Goal: Task Accomplishment & Management: Complete application form

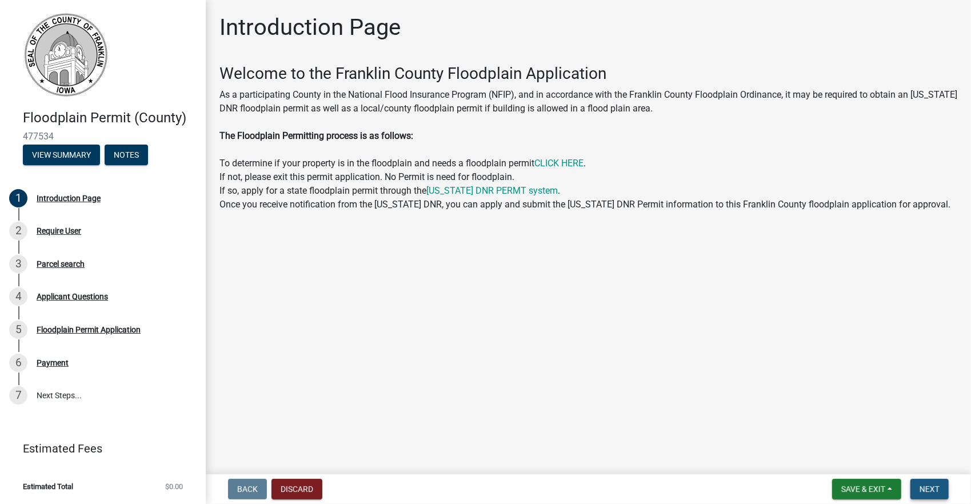
click at [923, 483] on button "Next" at bounding box center [929, 489] width 38 height 21
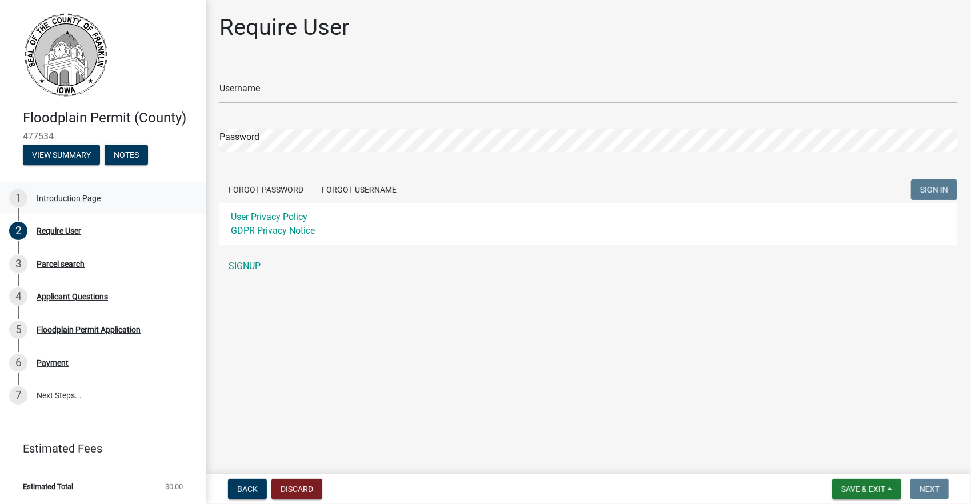
click at [80, 195] on div "Introduction Page" at bounding box center [69, 198] width 64 height 8
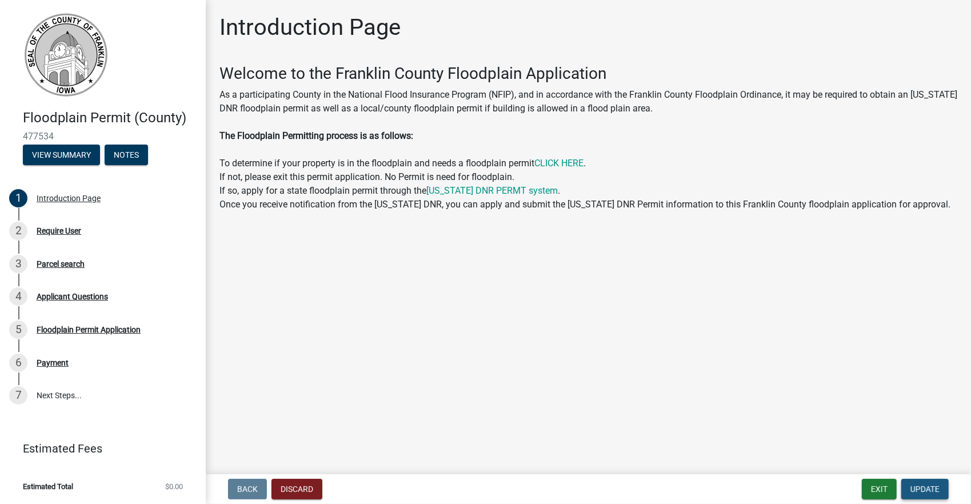
click at [922, 488] on span "Update" at bounding box center [924, 488] width 29 height 9
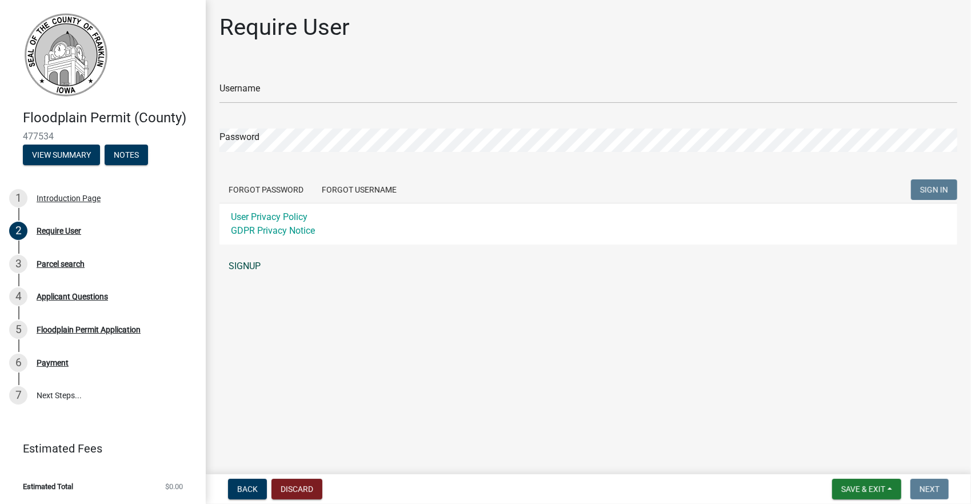
click at [250, 264] on link "SIGNUP" at bounding box center [588, 266] width 738 height 23
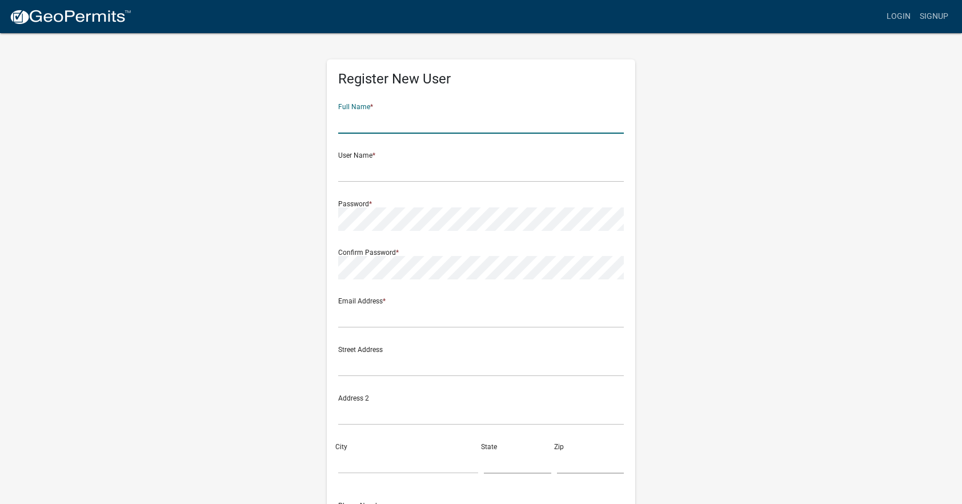
click at [394, 121] on input "text" at bounding box center [481, 121] width 286 height 23
type input "Megan Dusing"
type input "dusingmegan@stanleygroup.com"
type input "2658 Crosspark Road"
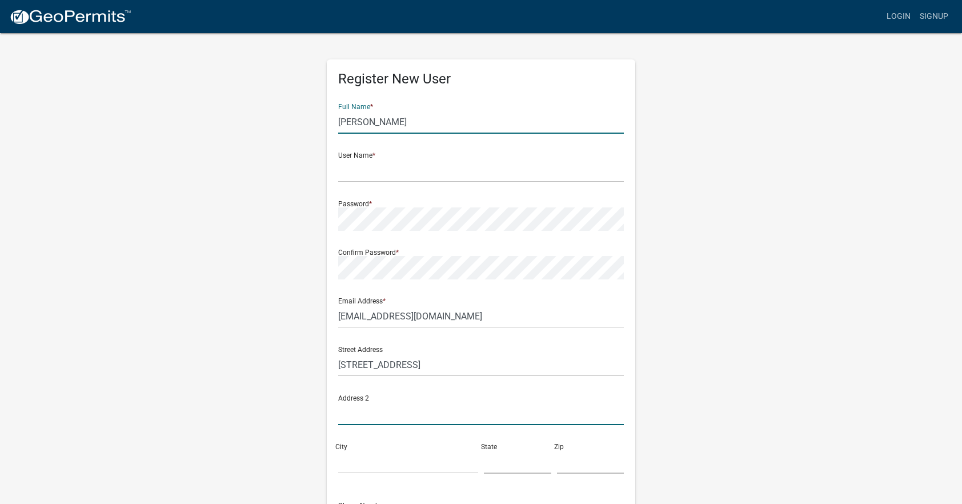
type input "Suite 100"
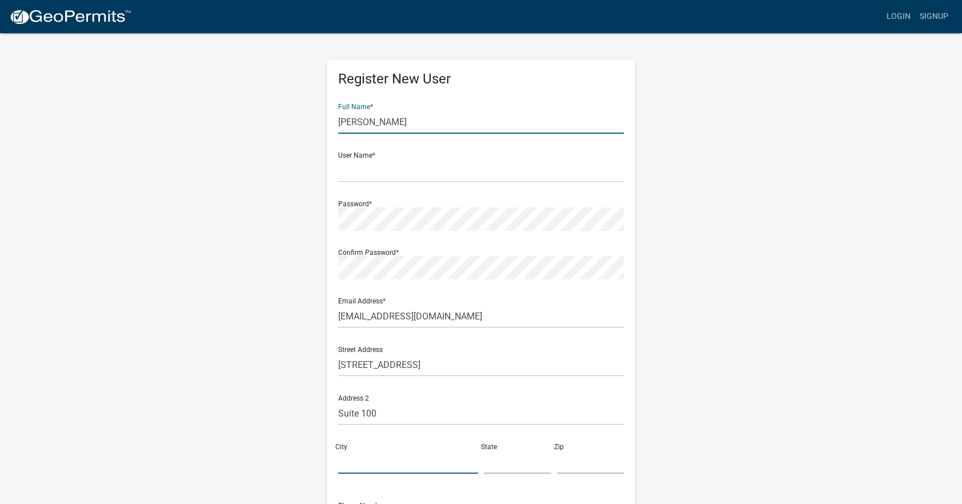
type input "Coralville, Iowa"
type input "34"
type input "52241"
type input "3192596600"
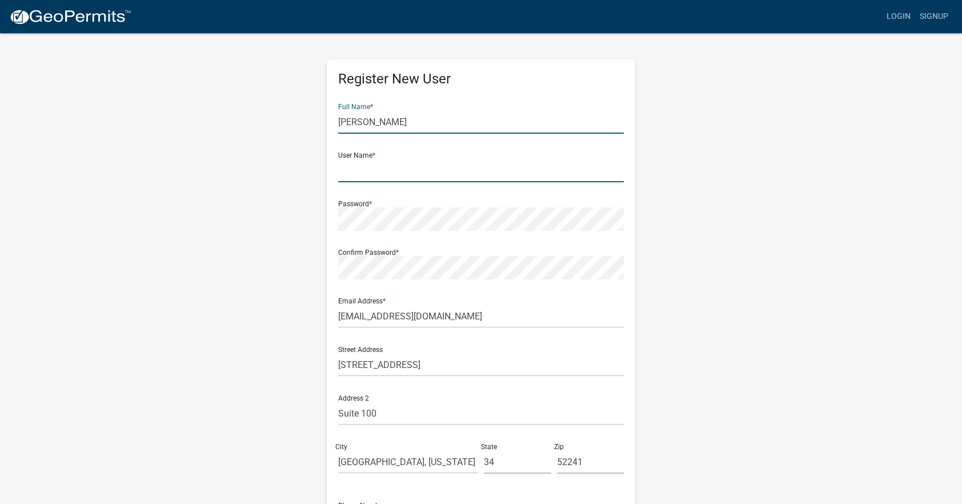
click at [383, 174] on input "text" at bounding box center [481, 170] width 286 height 23
type input "MDusing"
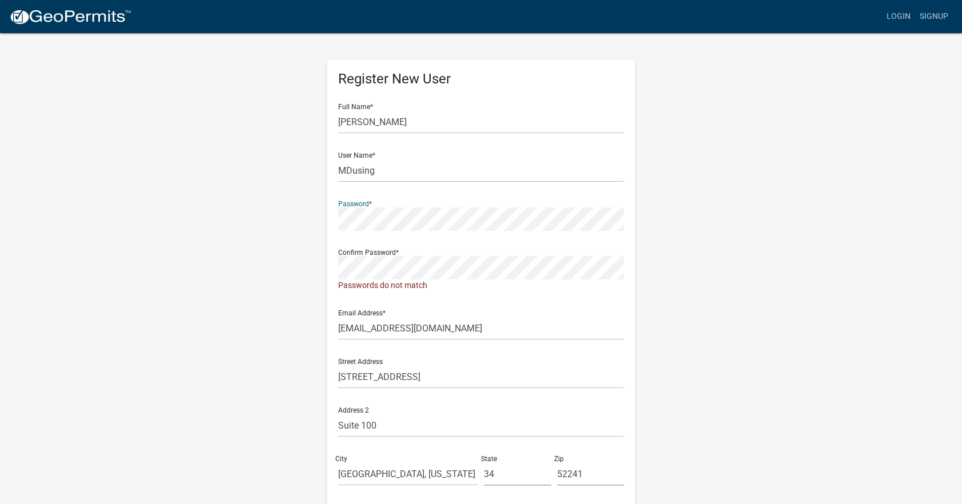
click at [305, 219] on div "Register New User Full Name * Megan Dusing User Name * MDusing Password * Confi…" at bounding box center [480, 343] width 651 height 623
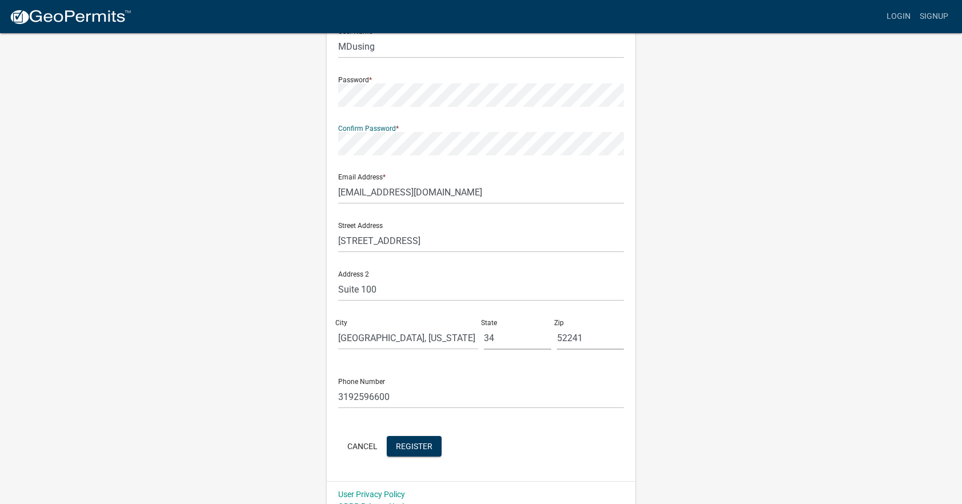
scroll to position [139, 0]
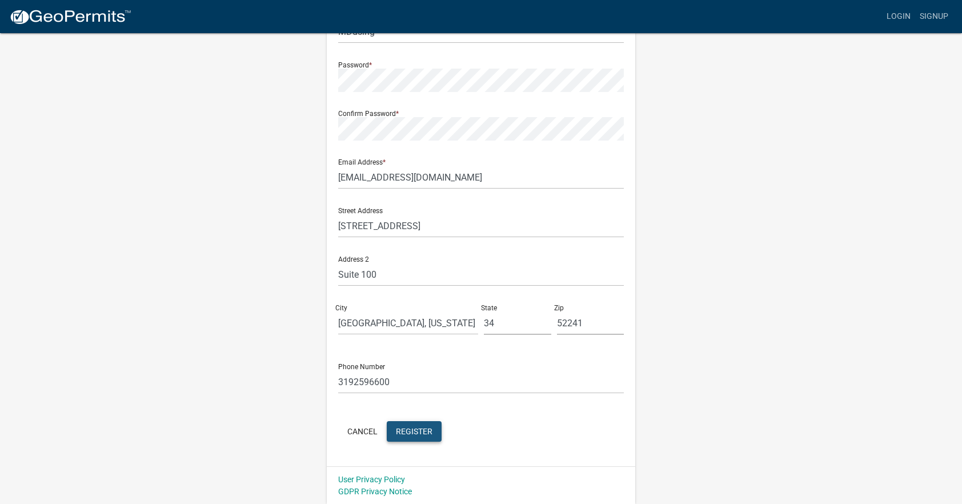
click at [405, 424] on button "Register" at bounding box center [414, 431] width 55 height 21
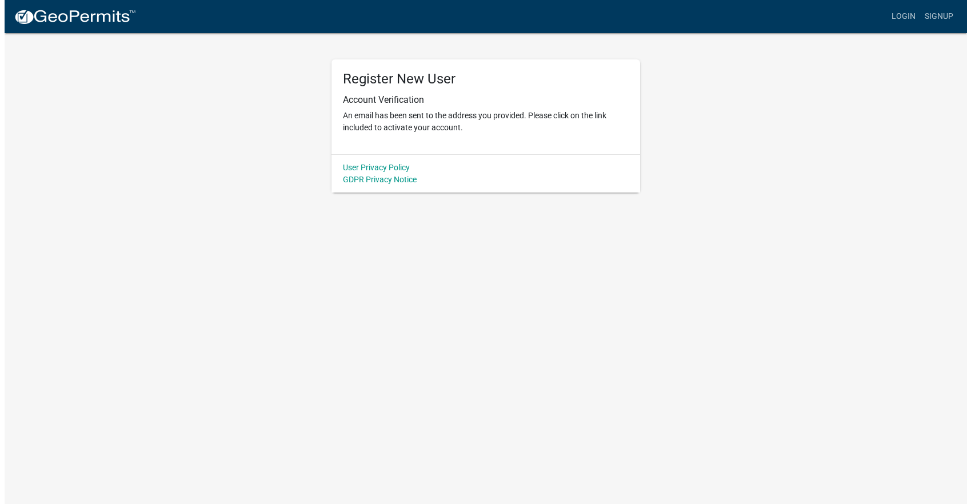
scroll to position [0, 0]
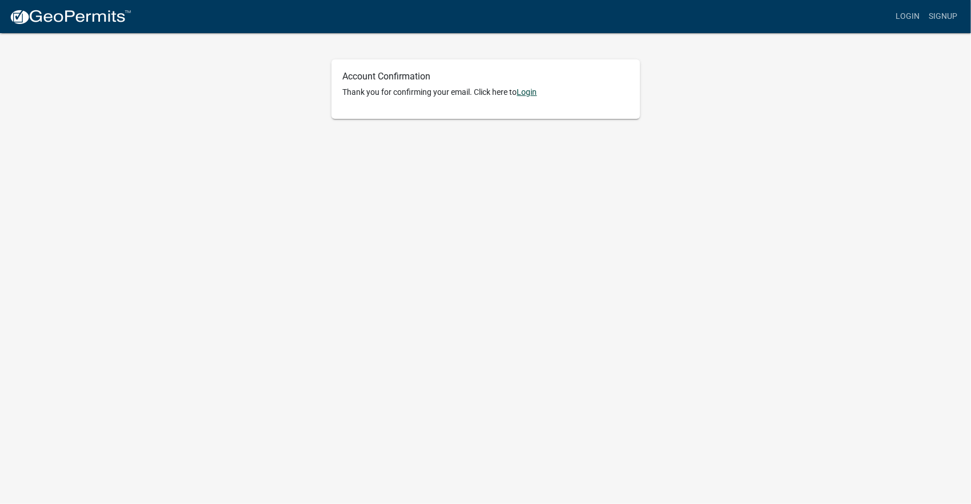
click at [531, 94] on link "Login" at bounding box center [527, 91] width 20 height 9
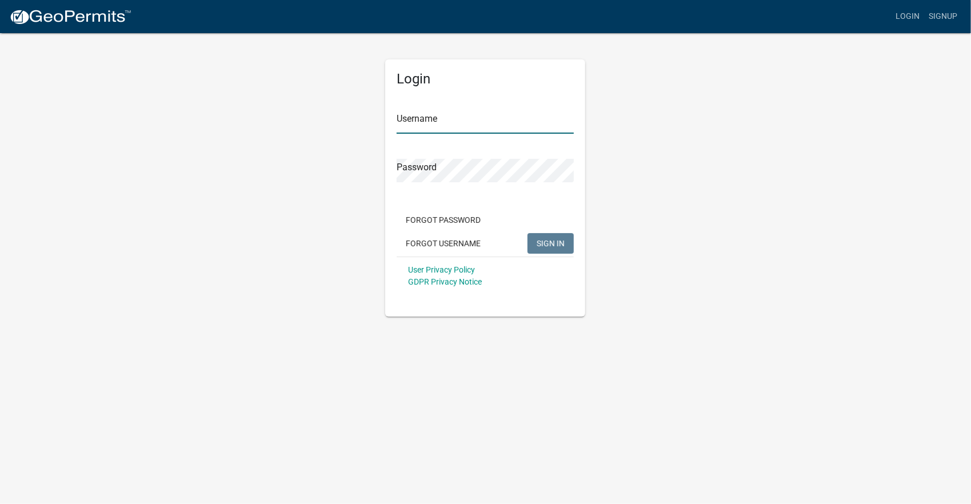
type input "MDusing"
click at [550, 242] on span "SIGN IN" at bounding box center [550, 242] width 28 height 9
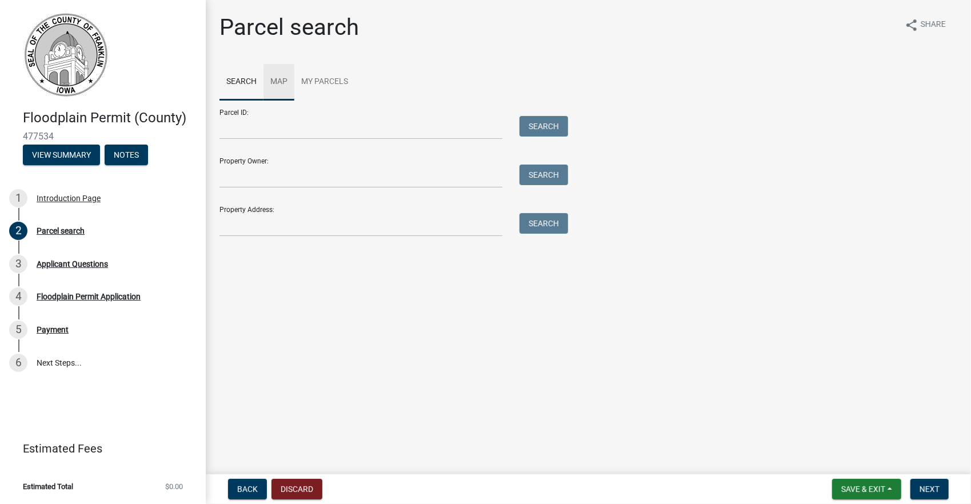
click at [275, 74] on link "Map" at bounding box center [278, 82] width 31 height 37
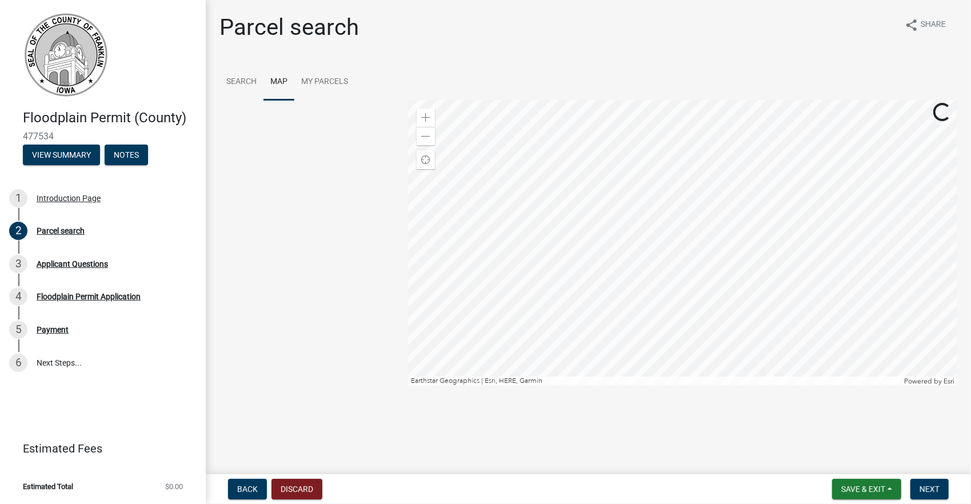
click at [785, 141] on div at bounding box center [682, 243] width 549 height 286
click at [725, 327] on div at bounding box center [682, 243] width 549 height 286
click at [654, 275] on div at bounding box center [682, 243] width 549 height 286
click at [660, 251] on div at bounding box center [682, 243] width 549 height 286
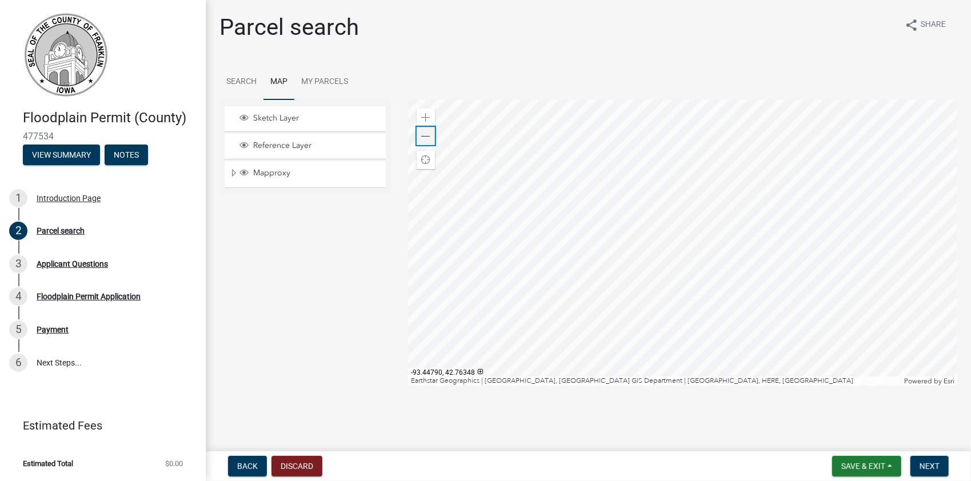
click at [425, 134] on span at bounding box center [425, 136] width 9 height 9
click at [628, 340] on div at bounding box center [682, 243] width 549 height 286
click at [781, 305] on div at bounding box center [682, 243] width 549 height 286
click at [246, 75] on link "Search" at bounding box center [241, 82] width 44 height 37
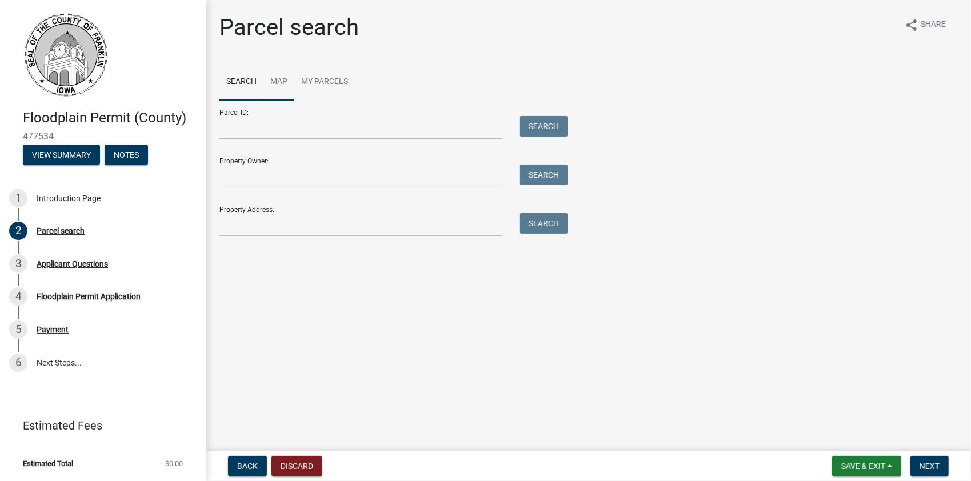
click at [276, 76] on link "Map" at bounding box center [278, 82] width 31 height 37
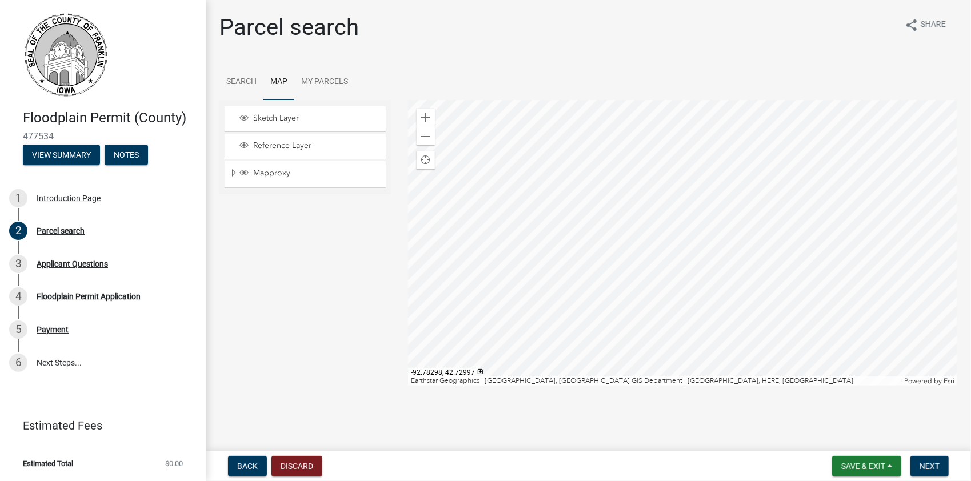
click at [728, 282] on div at bounding box center [682, 243] width 549 height 286
click at [757, 330] on div at bounding box center [682, 243] width 549 height 286
click at [685, 253] on div at bounding box center [682, 243] width 549 height 286
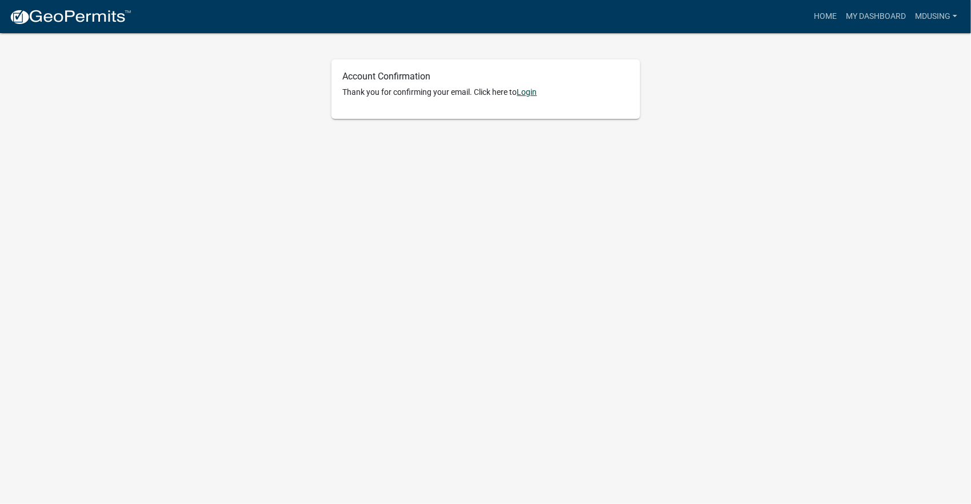
click at [531, 91] on link "Login" at bounding box center [527, 91] width 20 height 9
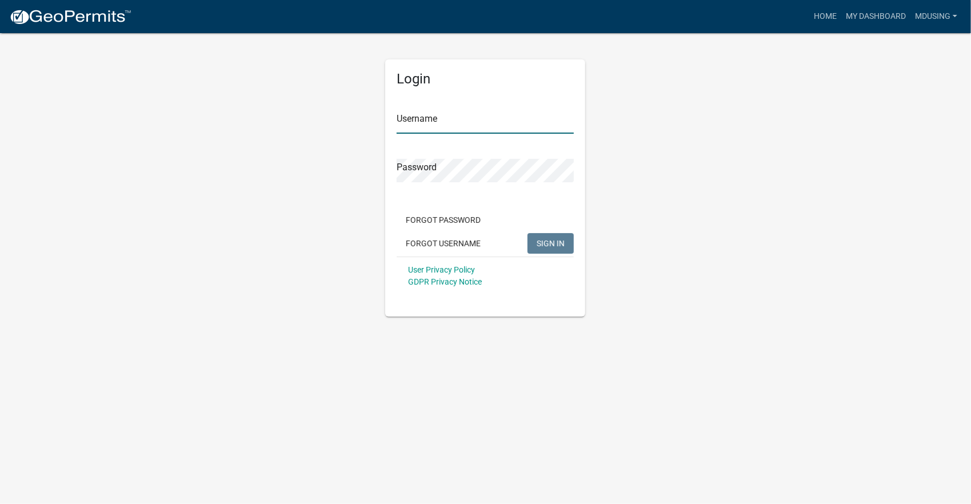
type input "MDusing"
click at [547, 239] on span "SIGN IN" at bounding box center [550, 242] width 28 height 9
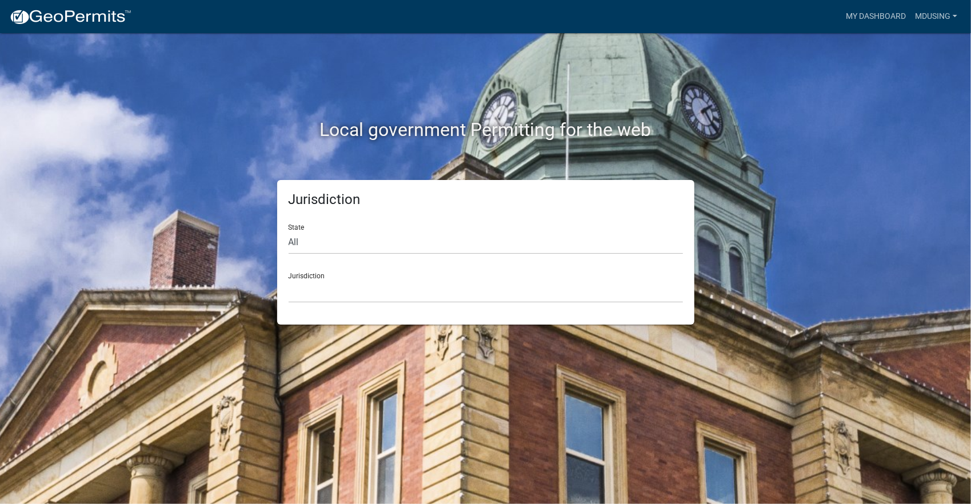
click at [816, 191] on div "Local government Permitting for the web Jurisdiction State All [US_STATE] [US_S…" at bounding box center [485, 252] width 971 height 504
click at [881, 10] on link "My Dashboard" at bounding box center [875, 17] width 69 height 22
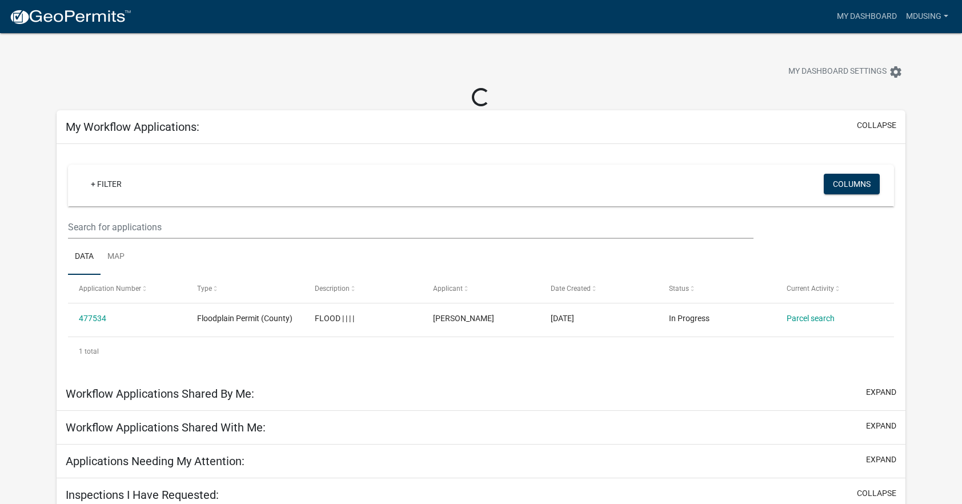
click at [40, 13] on img at bounding box center [70, 17] width 122 height 17
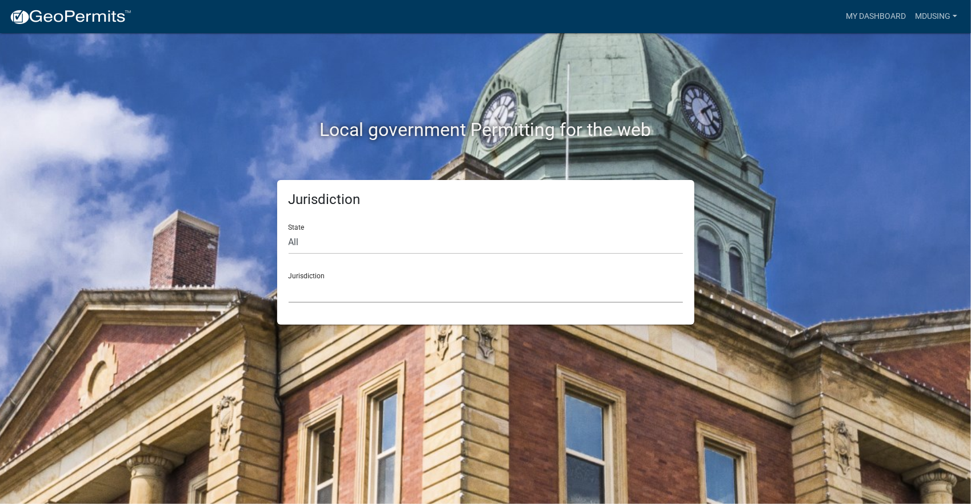
click at [325, 295] on select "[GEOGRAPHIC_DATA], [US_STATE] [GEOGRAPHIC_DATA], [US_STATE][PERSON_NAME][GEOGRA…" at bounding box center [486, 290] width 394 height 23
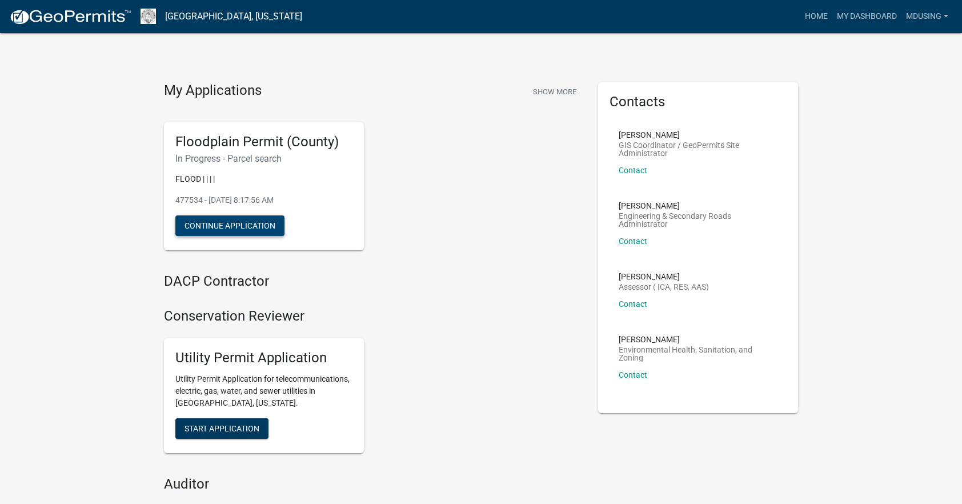
click at [239, 218] on button "Continue Application" at bounding box center [229, 225] width 109 height 21
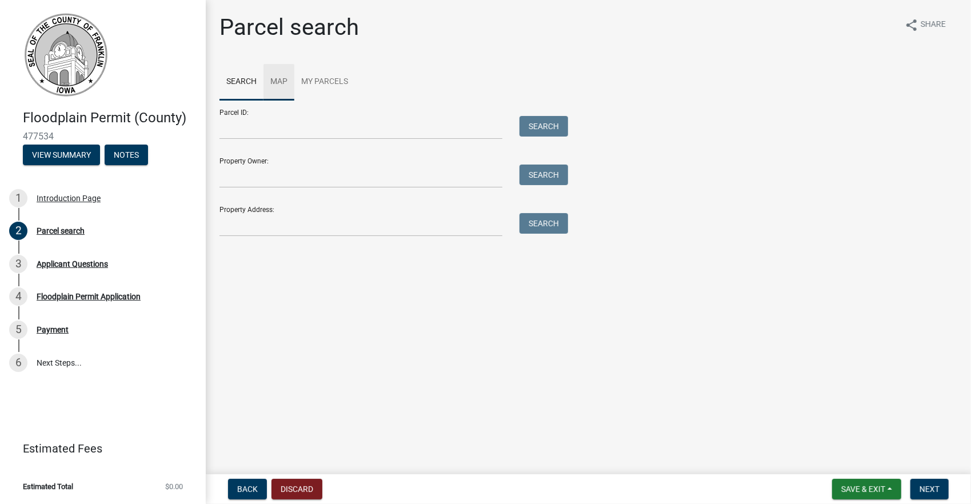
click at [274, 73] on link "Map" at bounding box center [278, 82] width 31 height 37
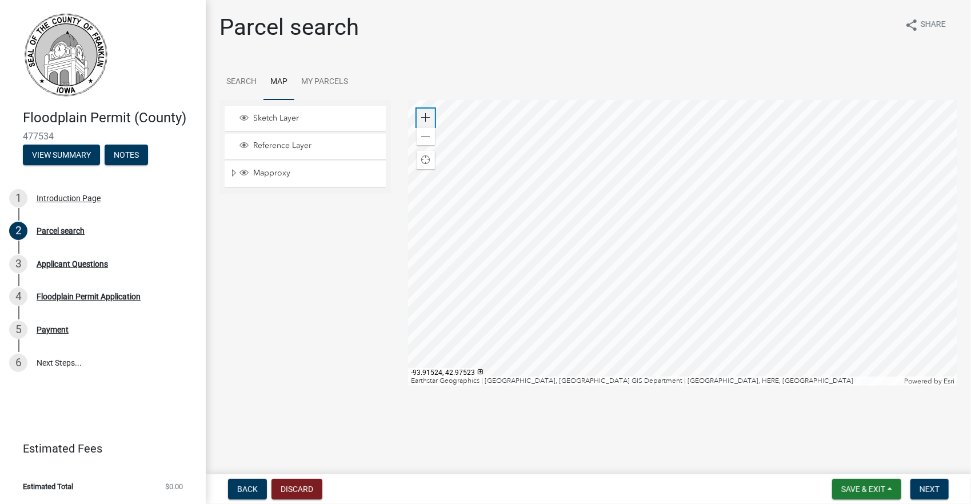
click at [426, 114] on span at bounding box center [425, 117] width 9 height 9
click at [727, 361] on div at bounding box center [682, 243] width 549 height 286
click at [735, 331] on div at bounding box center [682, 243] width 549 height 286
click at [428, 113] on div "Zoom in" at bounding box center [425, 118] width 18 height 18
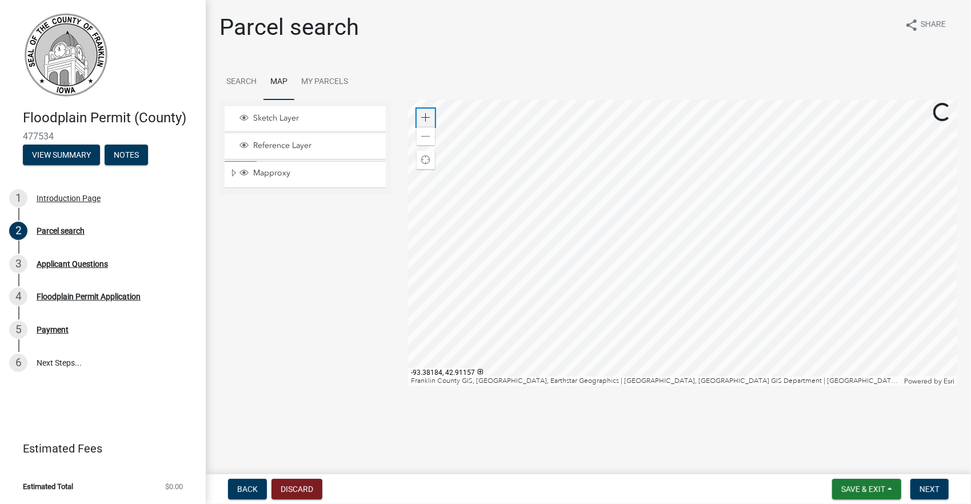
click at [428, 113] on div "Zoom in" at bounding box center [425, 118] width 18 height 18
click at [719, 337] on div at bounding box center [682, 243] width 549 height 286
click at [732, 323] on div at bounding box center [682, 243] width 549 height 286
click at [580, 259] on div at bounding box center [682, 243] width 549 height 286
click at [651, 293] on div at bounding box center [682, 243] width 549 height 286
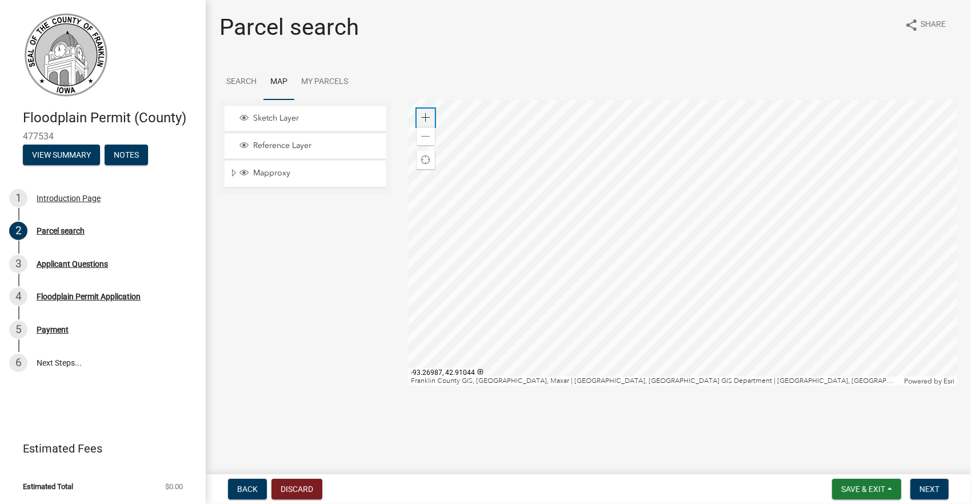
click at [431, 115] on div "Zoom in" at bounding box center [425, 118] width 18 height 18
click at [931, 483] on button "Next" at bounding box center [929, 489] width 38 height 21
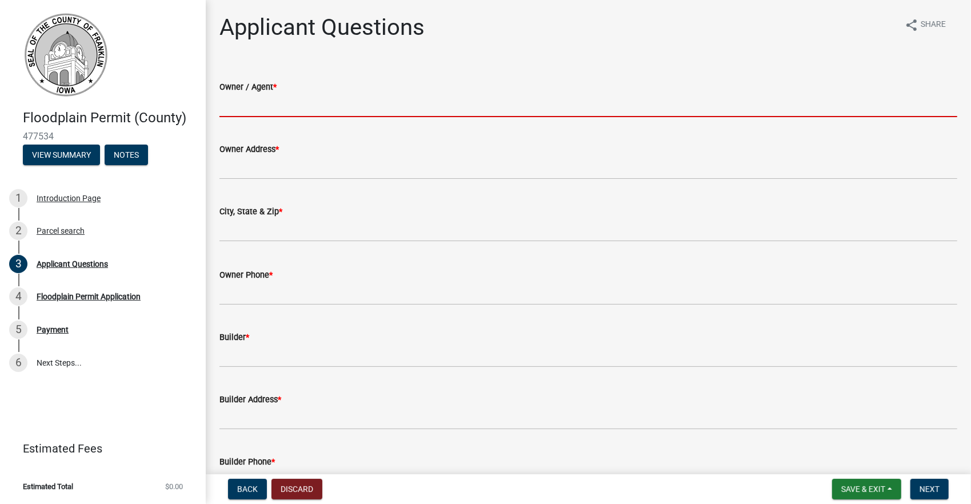
click at [278, 101] on input "Owner / Agent *" at bounding box center [588, 105] width 738 height 23
click at [287, 104] on input "Owner / Agent *" at bounding box center [588, 105] width 738 height 23
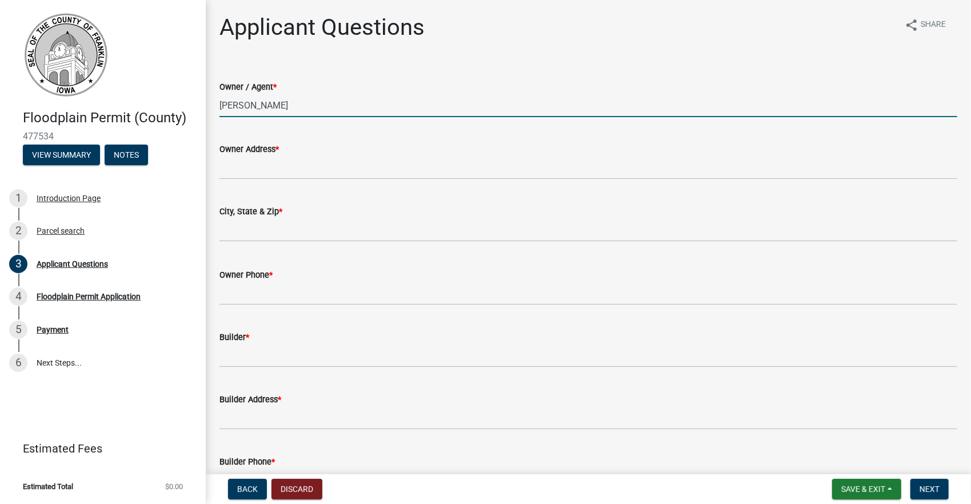
type input "[PERSON_NAME]"
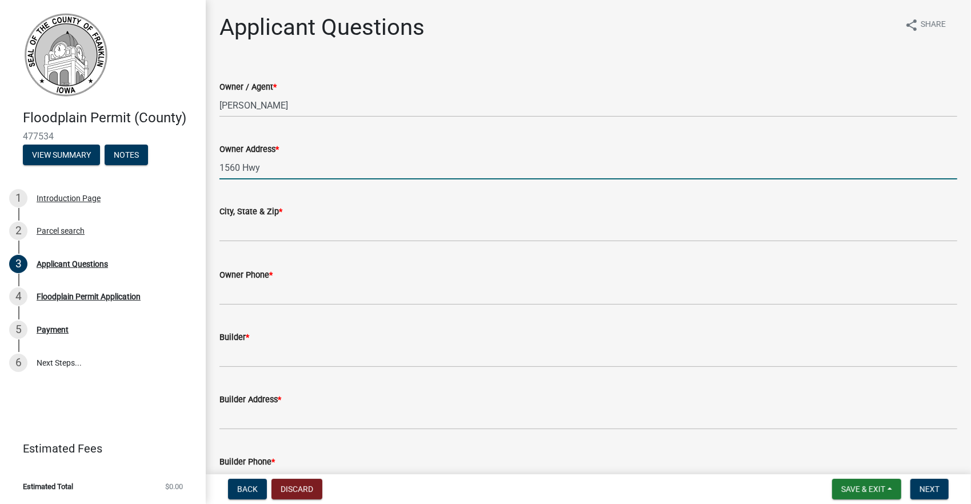
type input "[STREET_ADDRESS]"
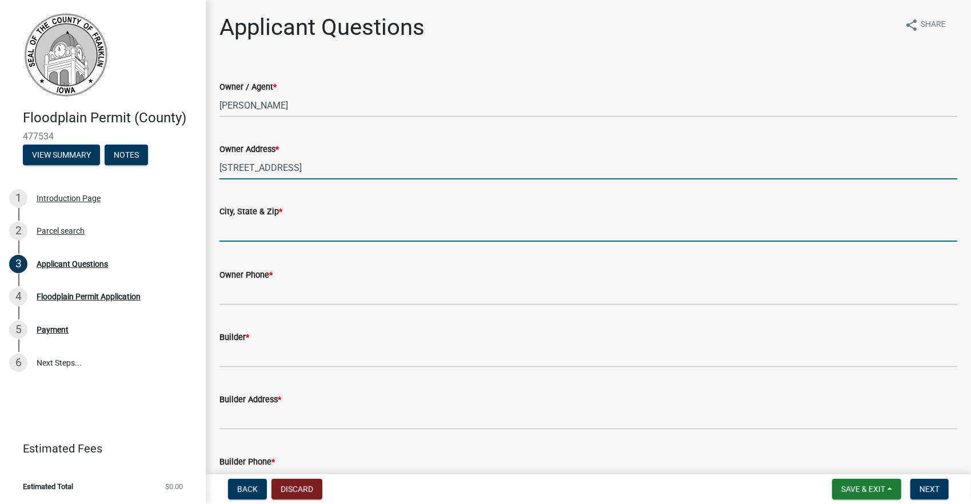
click at [261, 227] on input "City, State & Zip *" at bounding box center [588, 229] width 738 height 23
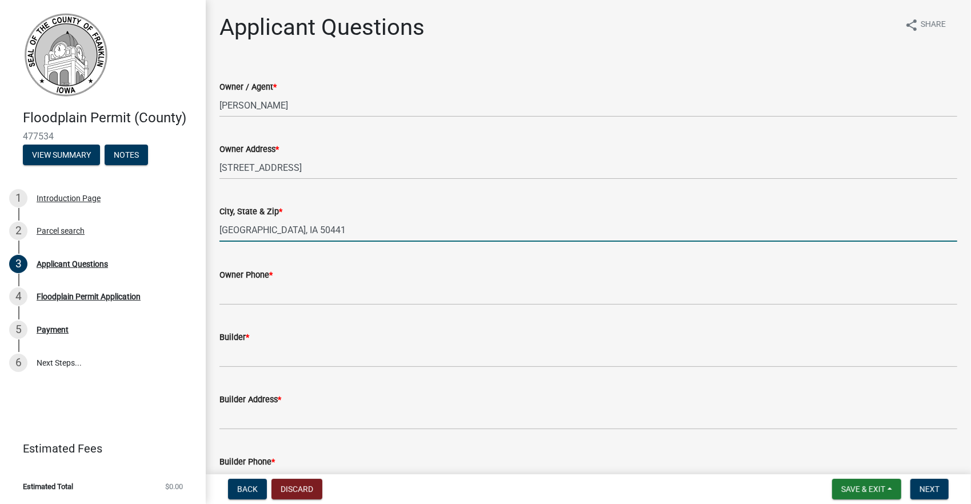
type input "[GEOGRAPHIC_DATA], IA 50441"
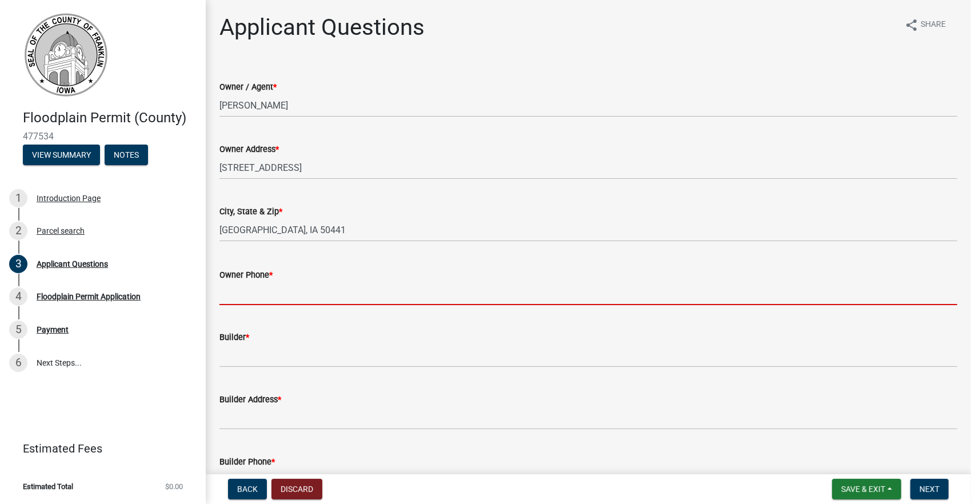
click at [254, 289] on input "Owner Phone *" at bounding box center [588, 293] width 738 height 23
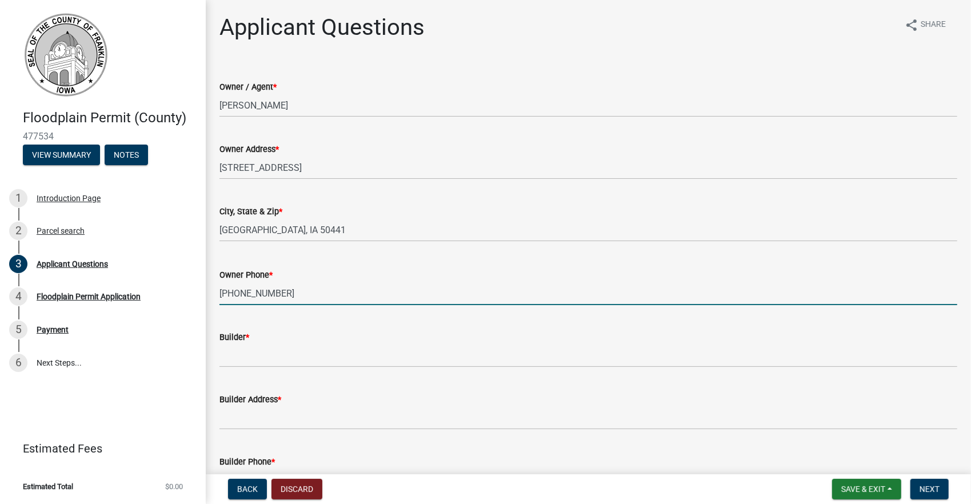
type input "[PHONE_NUMBER]"
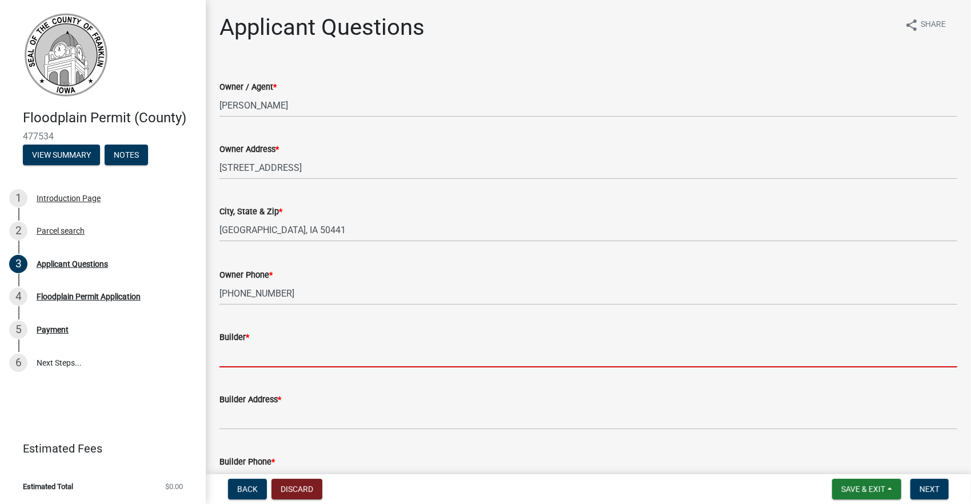
click at [235, 360] on input "Builder *" at bounding box center [588, 355] width 738 height 23
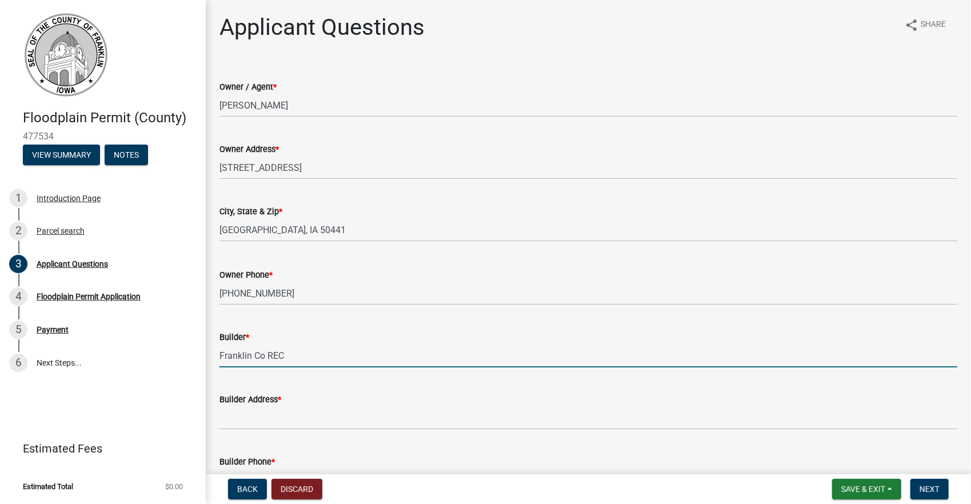
type input "Franklin Co REC"
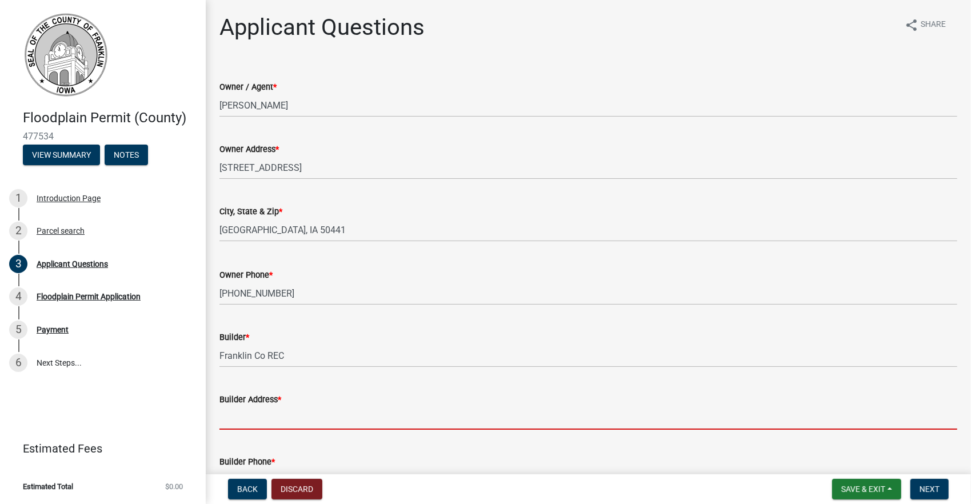
click at [250, 418] on input "Builder Address *" at bounding box center [588, 417] width 738 height 23
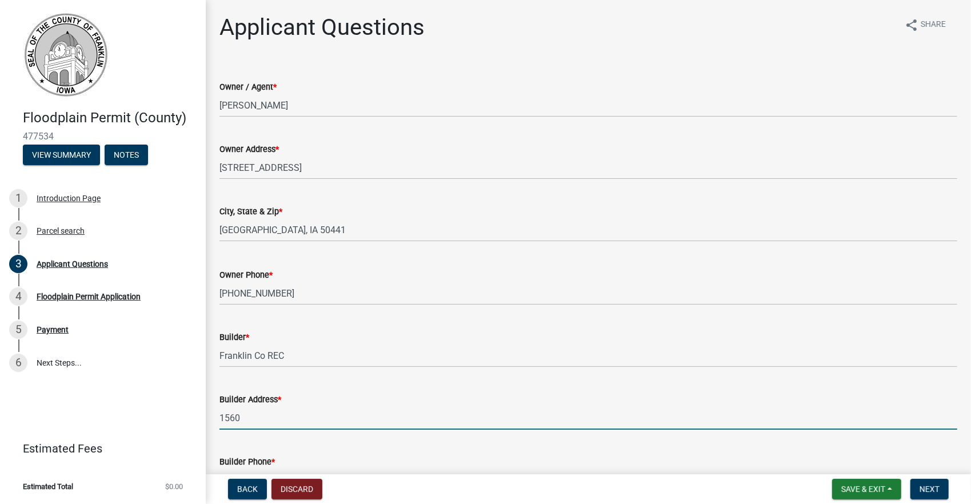
type input "[STREET_ADDRESS]"
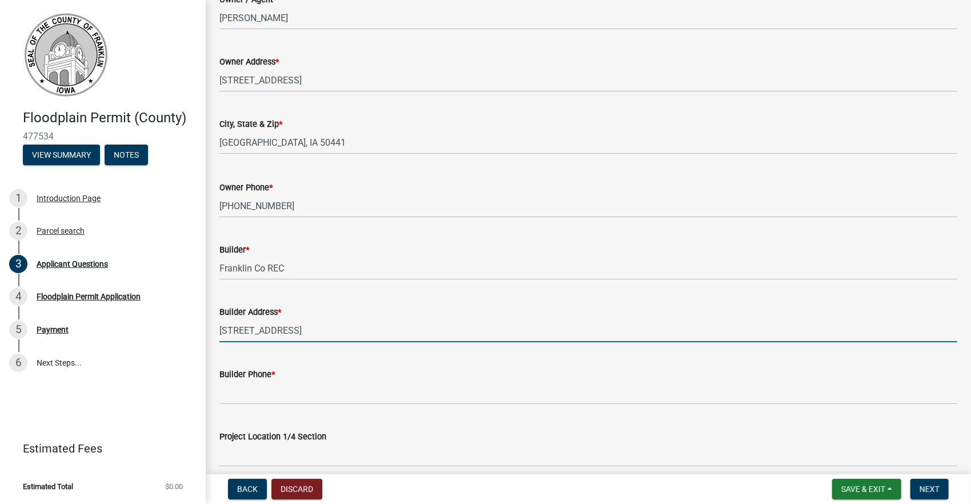
scroll to position [114, 0]
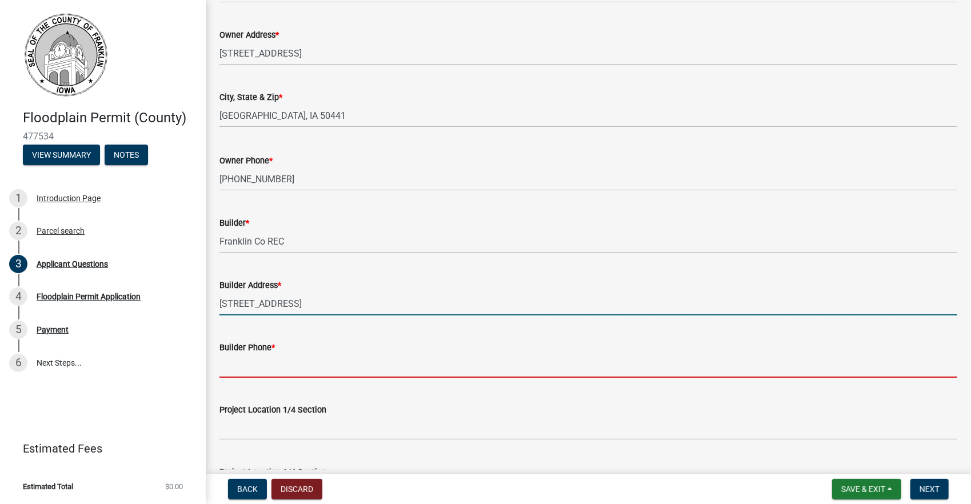
click at [246, 360] on input "Builder Phone *" at bounding box center [588, 365] width 738 height 23
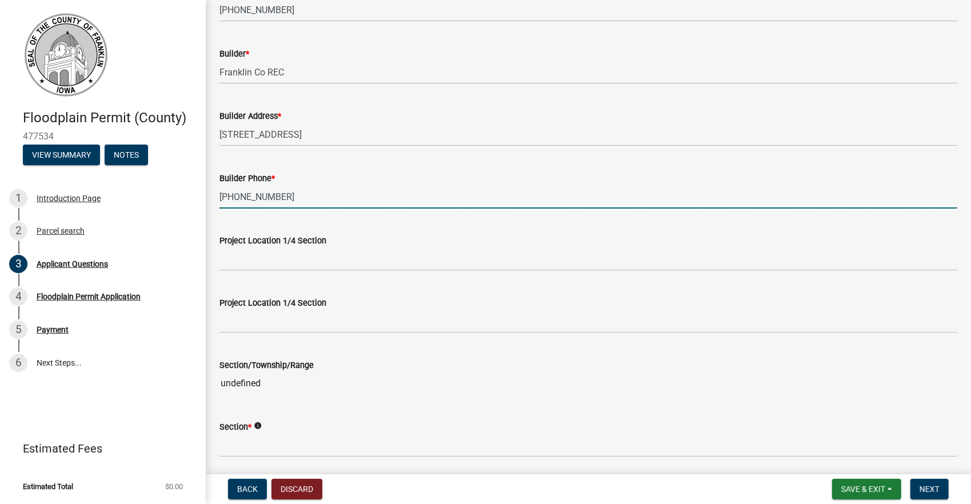
scroll to position [286, 0]
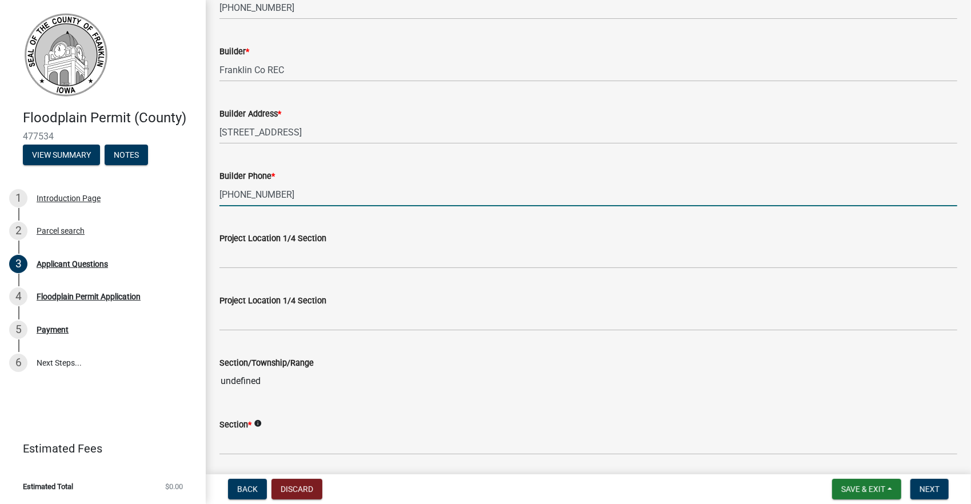
type input "[PHONE_NUMBER]"
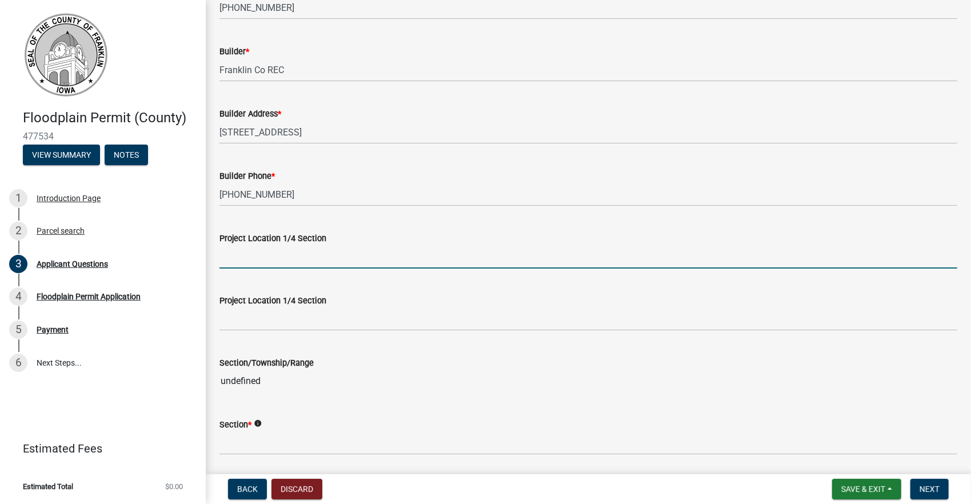
click at [229, 256] on input "Project Location 1/4 Section" at bounding box center [588, 256] width 738 height 23
type input "SW"
click at [237, 393] on wm-data-entity-input "Section/Township/Range undefined" at bounding box center [588, 371] width 738 height 62
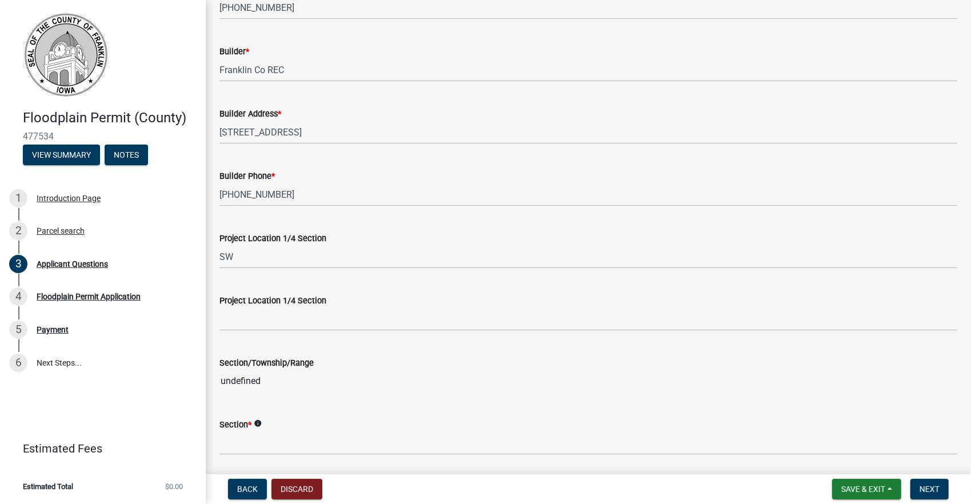
scroll to position [400, 0]
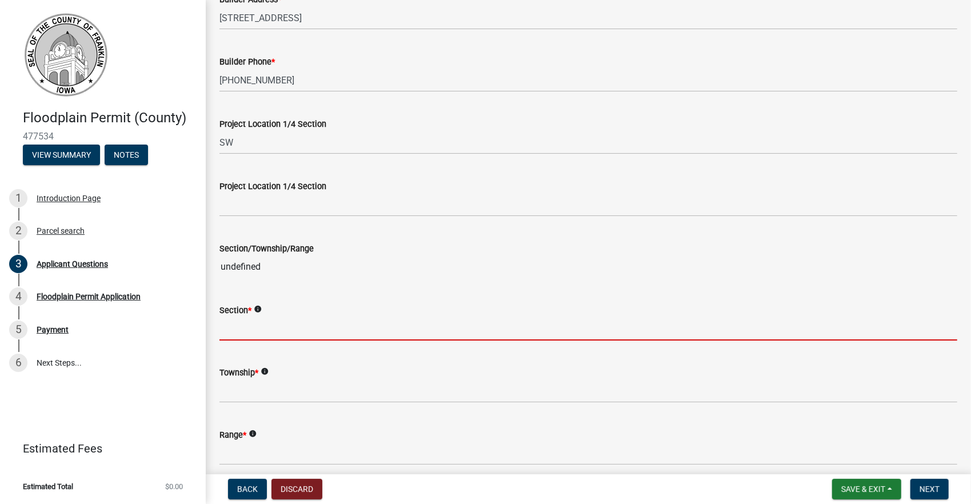
click at [234, 332] on input "Section *" at bounding box center [588, 328] width 738 height 23
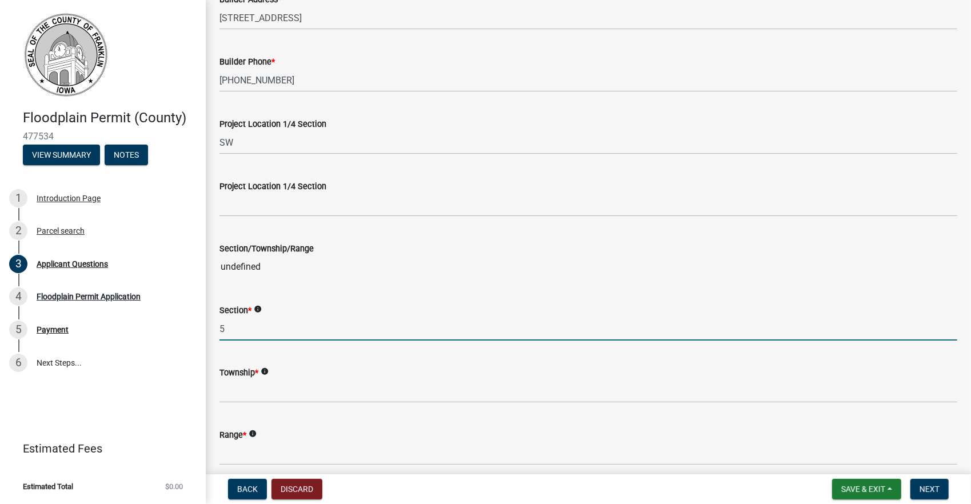
type input "5"
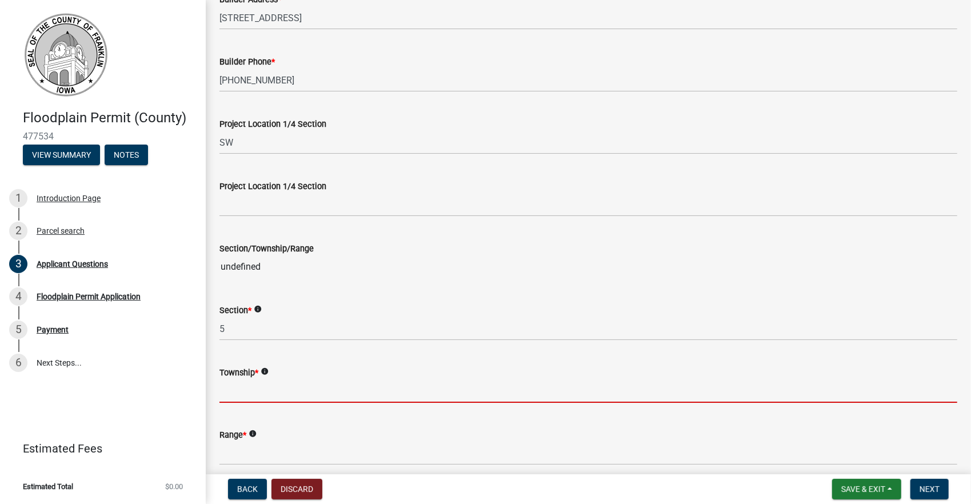
click at [233, 394] on input "Township *" at bounding box center [588, 390] width 738 height 23
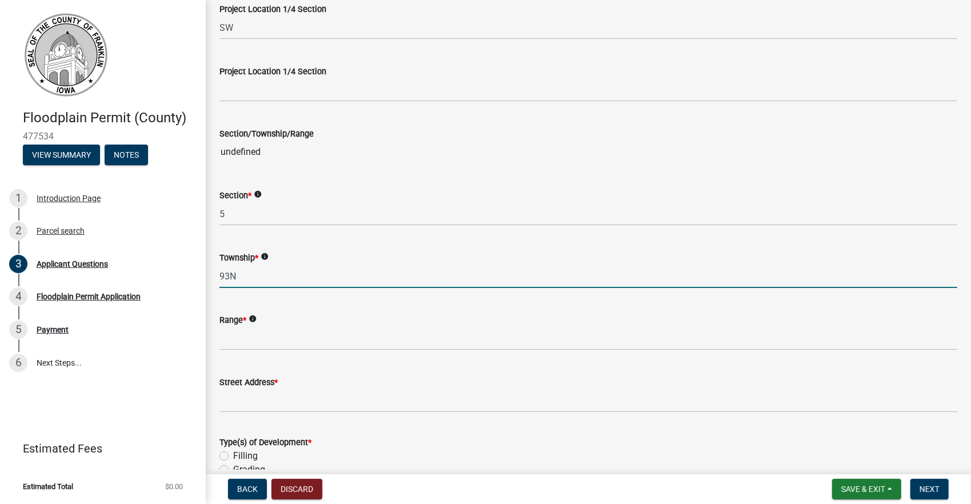
scroll to position [571, 0]
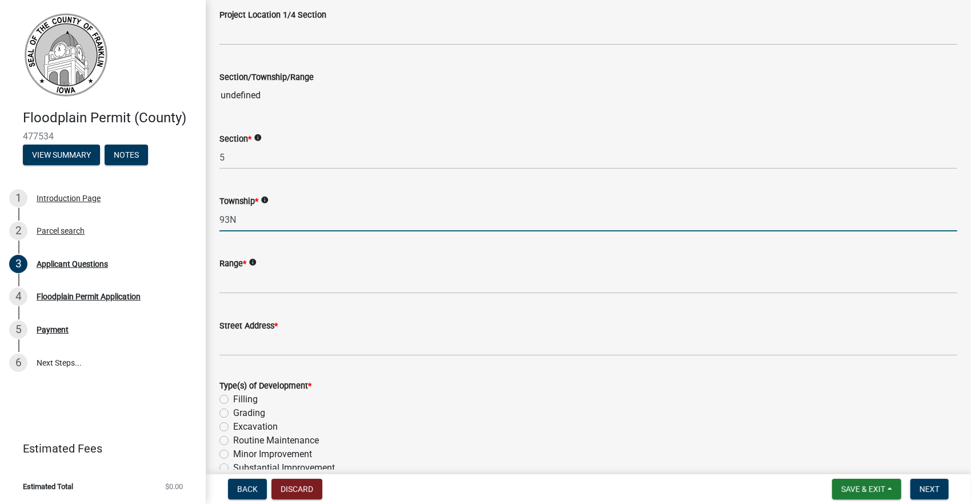
type input "93N"
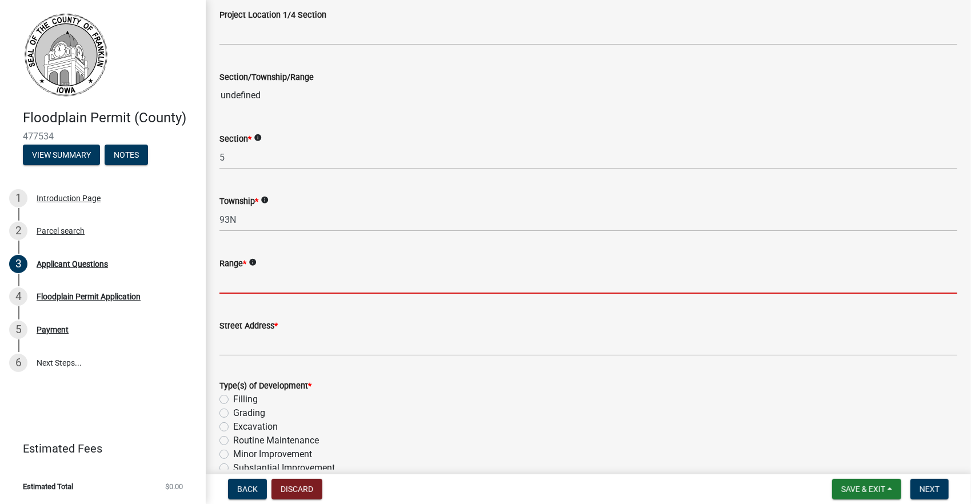
click at [227, 281] on input "Range *" at bounding box center [588, 281] width 738 height 23
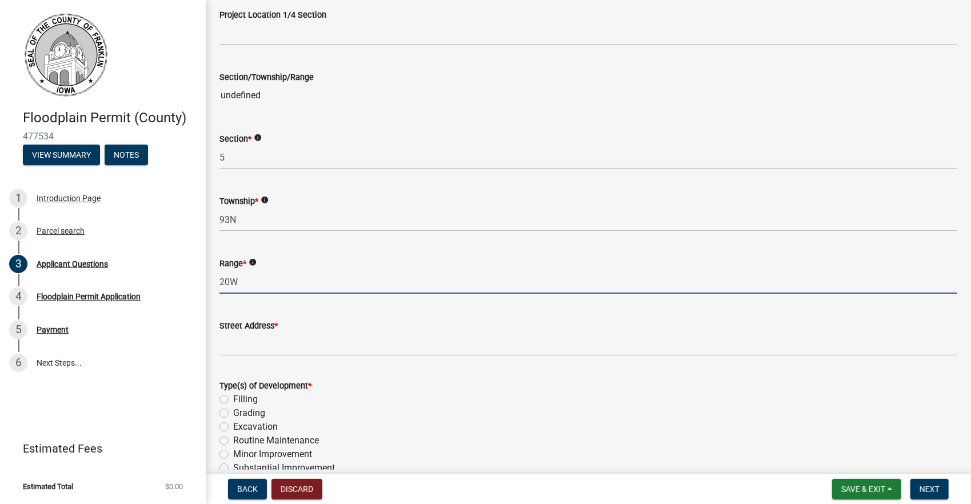
type input "20W"
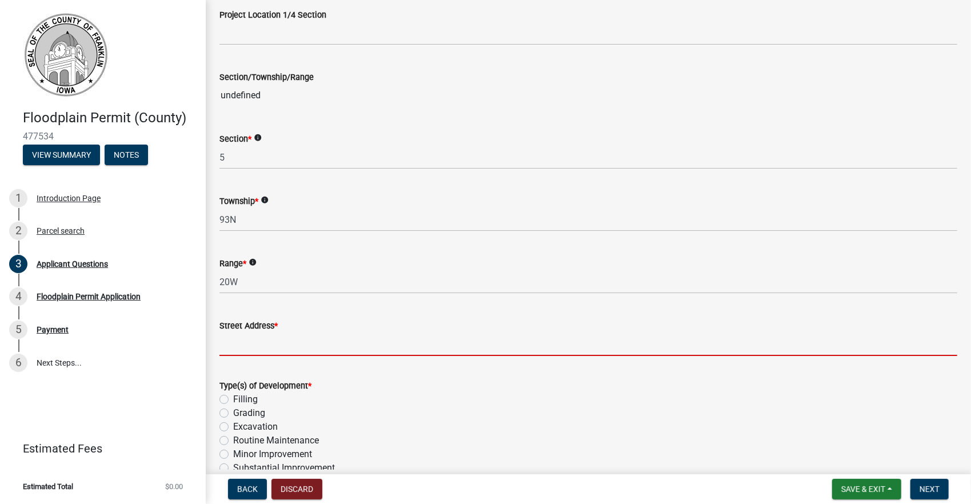
click at [229, 346] on input "Street Address *" at bounding box center [588, 343] width 738 height 23
type input "n"
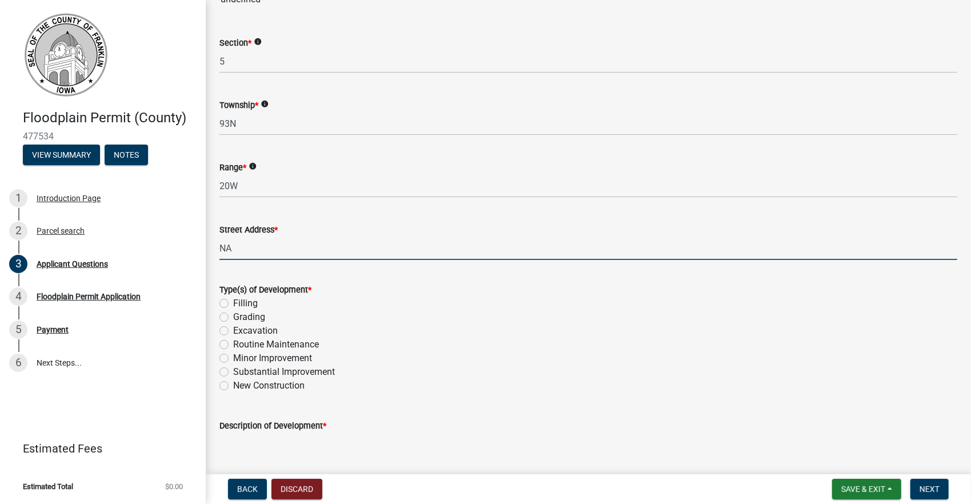
scroll to position [686, 0]
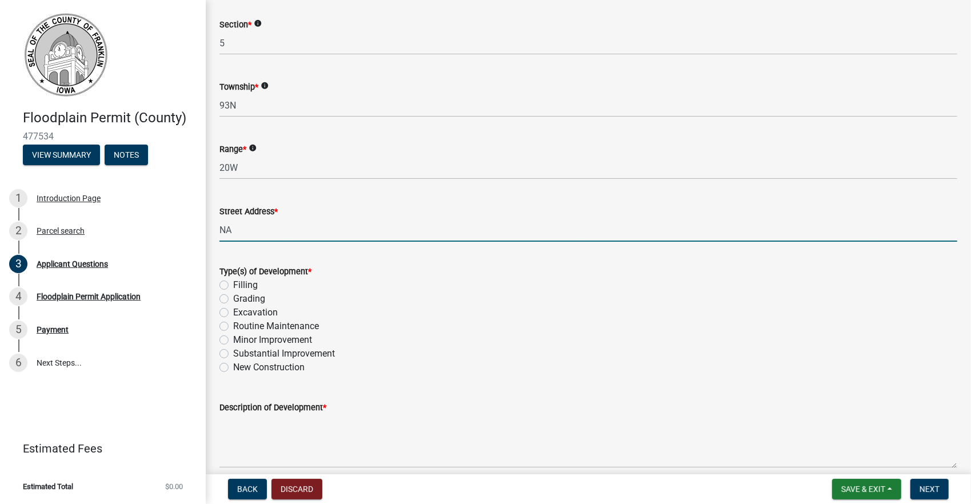
type input "NA"
click at [233, 366] on label "New Construction" at bounding box center [268, 367] width 71 height 14
click at [233, 366] on input "New Construction" at bounding box center [236, 363] width 7 height 7
radio input "true"
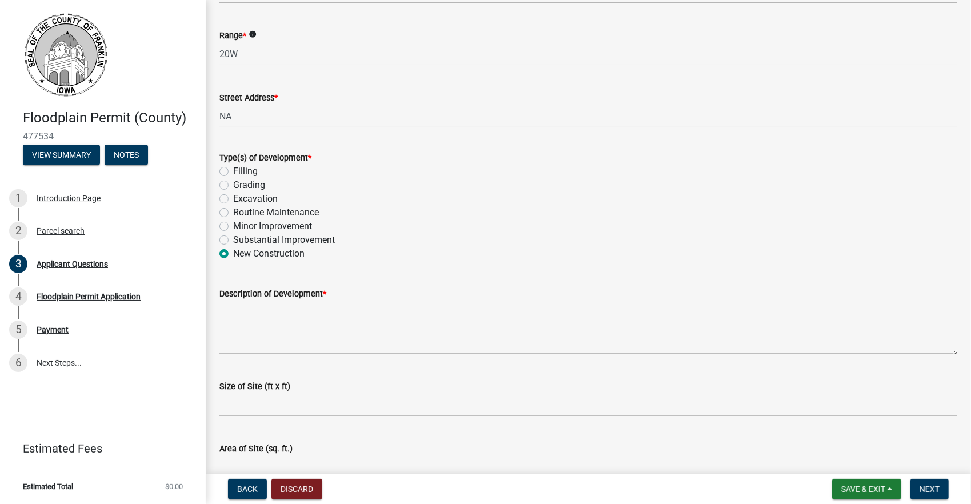
scroll to position [800, 0]
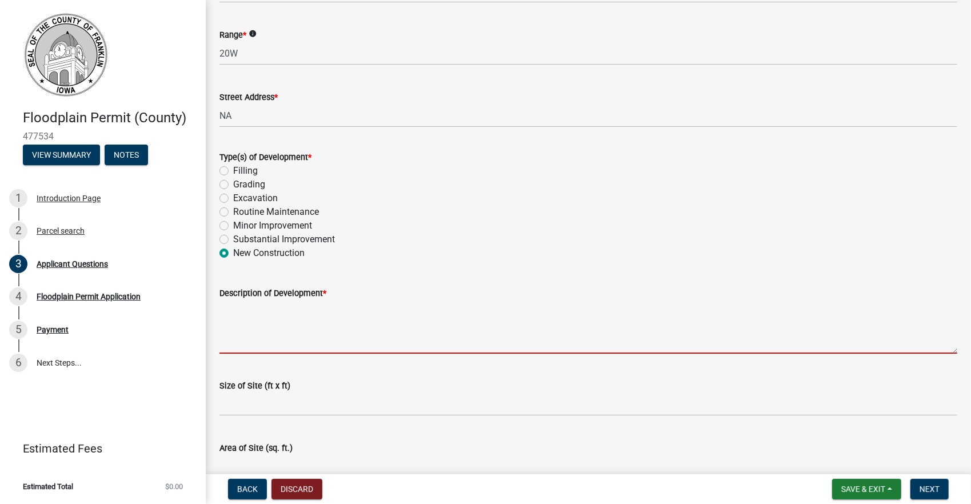
click at [279, 330] on textarea "Description of Development *" at bounding box center [588, 327] width 738 height 54
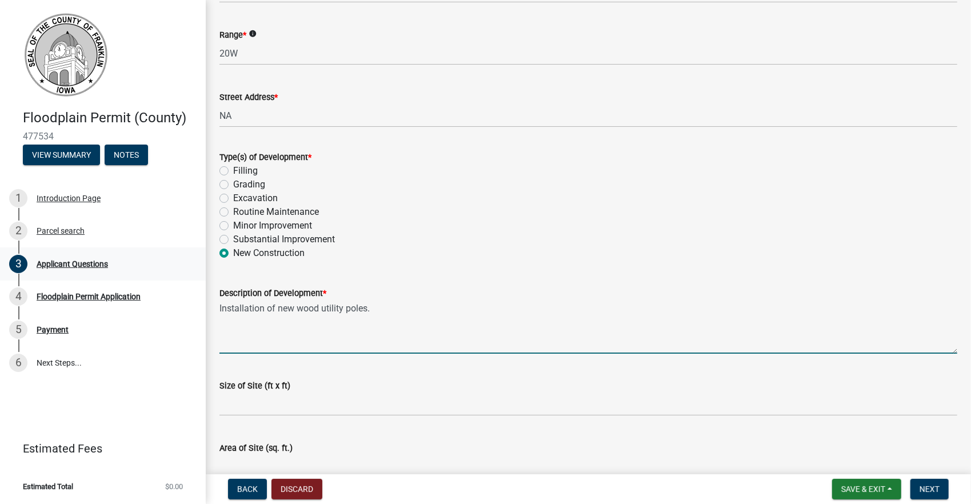
type textarea "Installation of new wood utility poles."
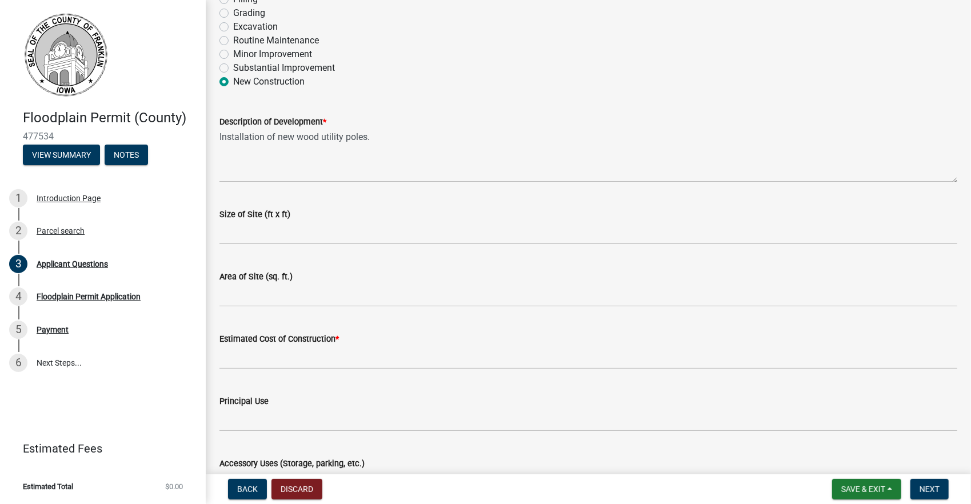
scroll to position [1028, 0]
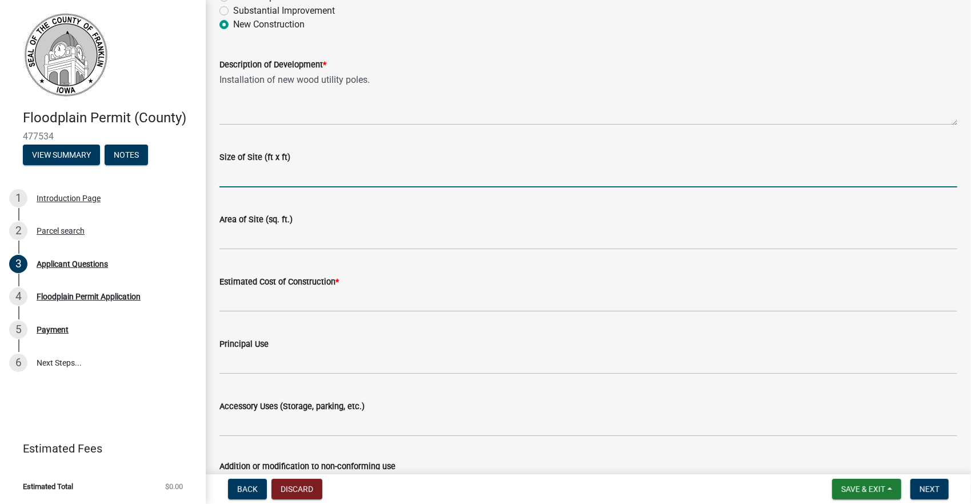
click at [230, 174] on input "Size of Site (ft x ft)" at bounding box center [588, 175] width 738 height 23
type input "4008 x 50"
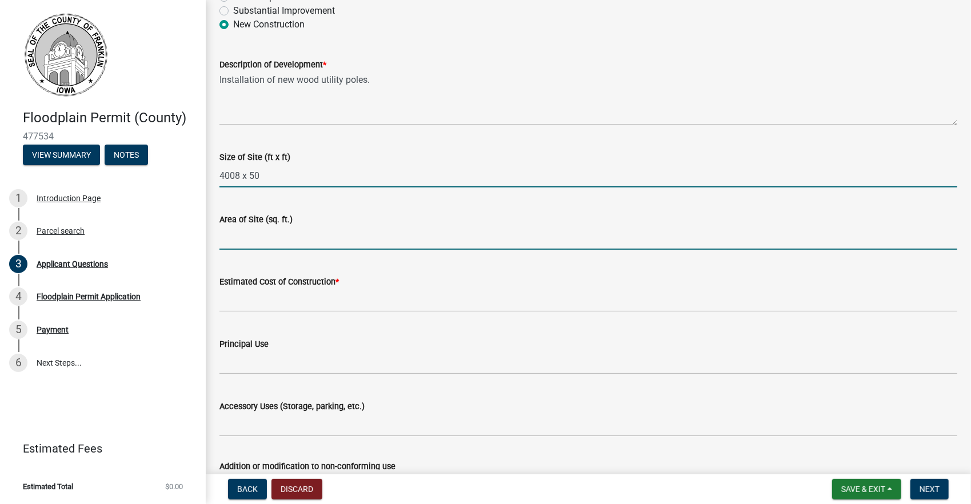
click at [241, 240] on input "Area of Site (sq. ft.)" at bounding box center [588, 237] width 738 height 23
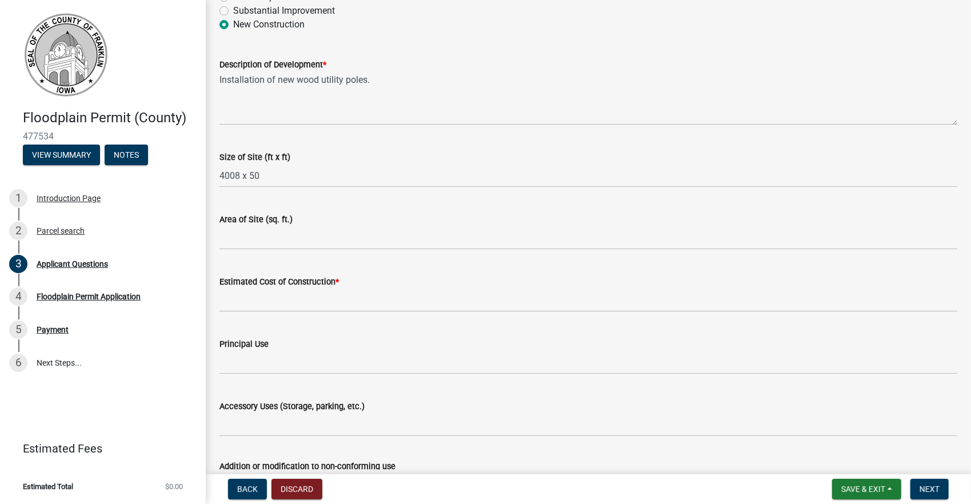
click at [534, 67] on div "Description of Development *" at bounding box center [588, 65] width 738 height 14
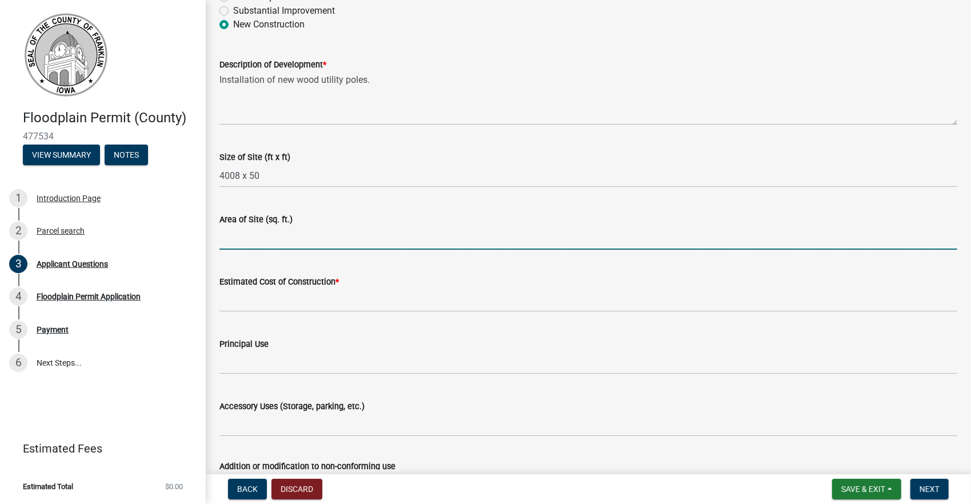
click at [235, 243] on input "Area of Site (sq. ft.)" at bounding box center [588, 237] width 738 height 23
type input "4.6"
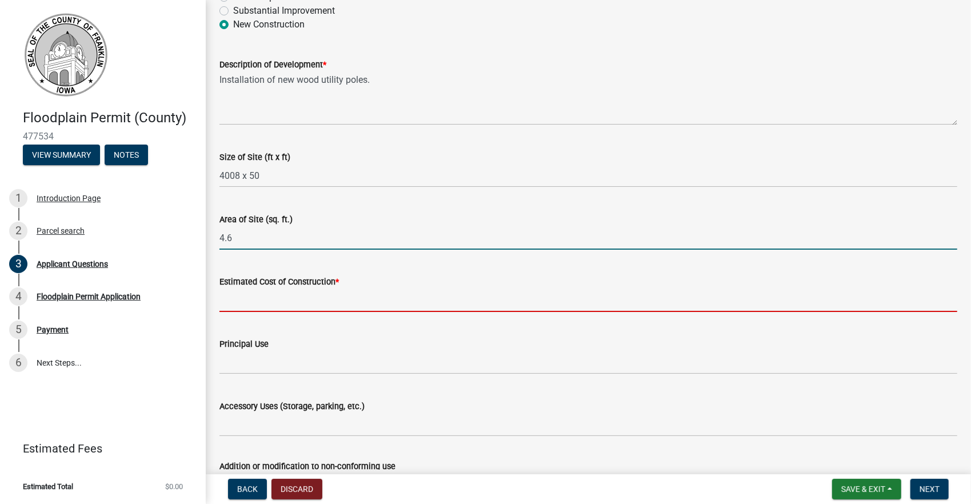
click at [242, 306] on input "Estimated Cost of Construction *" at bounding box center [588, 300] width 738 height 23
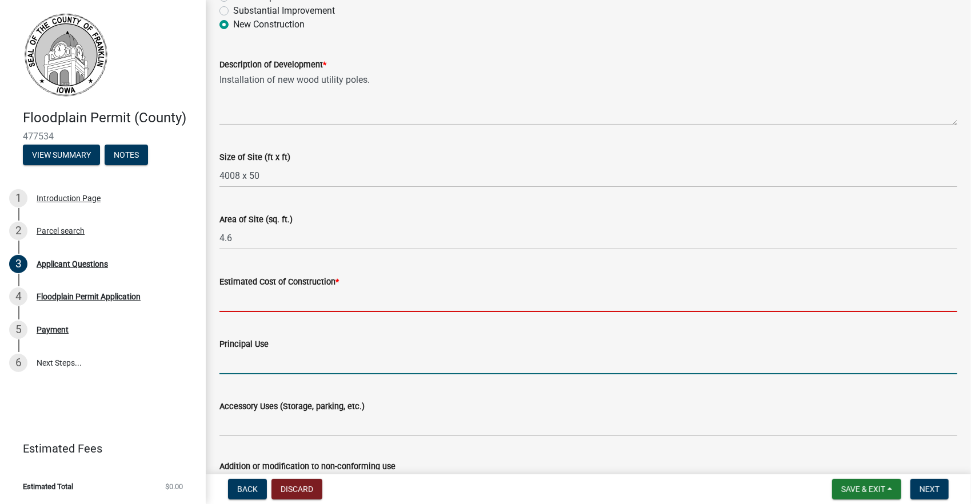
click at [244, 362] on form "Principal Use" at bounding box center [588, 355] width 738 height 37
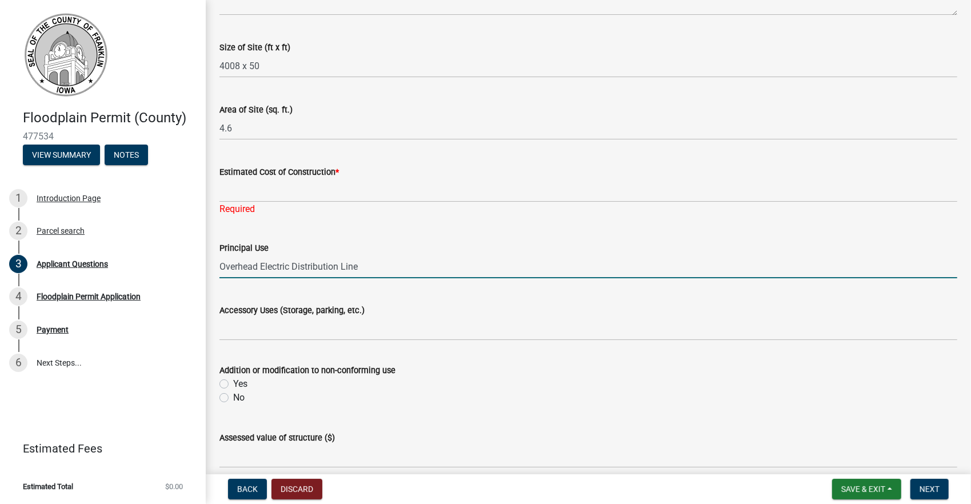
scroll to position [1143, 0]
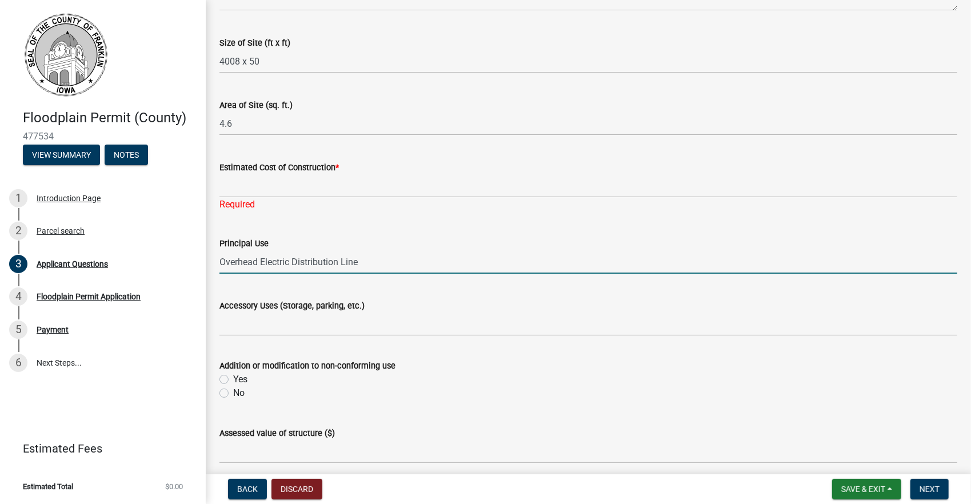
type input "Overhead Electric Distribution Line"
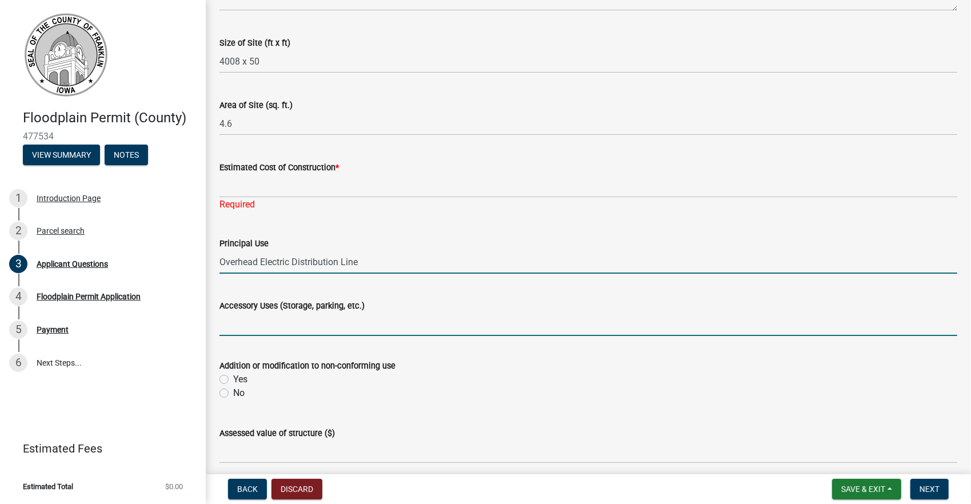
click at [222, 331] on input "Accessory Uses (Storage, parking, etc.)" at bounding box center [588, 324] width 738 height 23
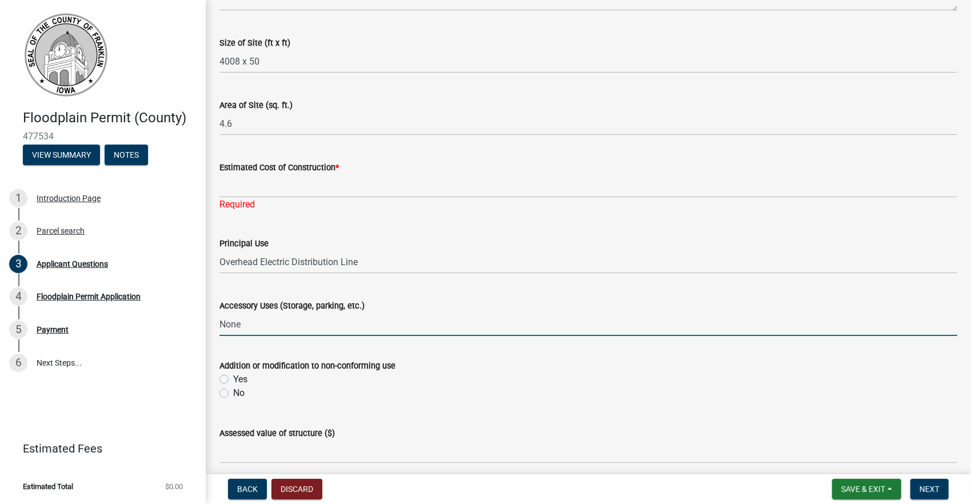
type input "None"
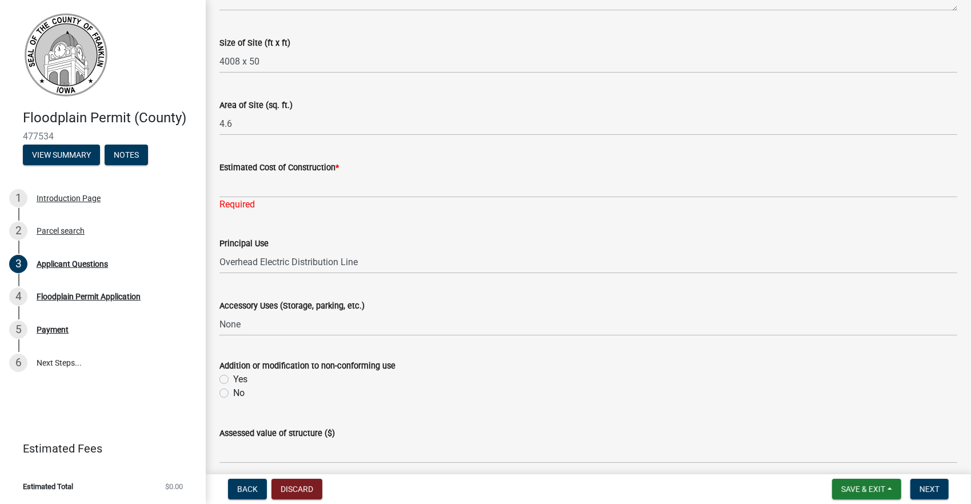
click at [233, 392] on label "No" at bounding box center [238, 393] width 11 height 14
click at [233, 392] on input "No" at bounding box center [236, 389] width 7 height 7
radio input "true"
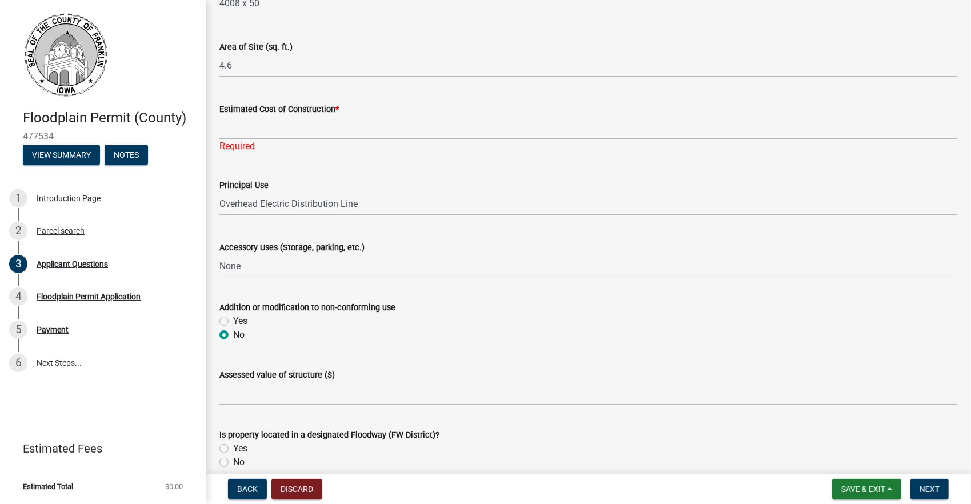
scroll to position [1257, 0]
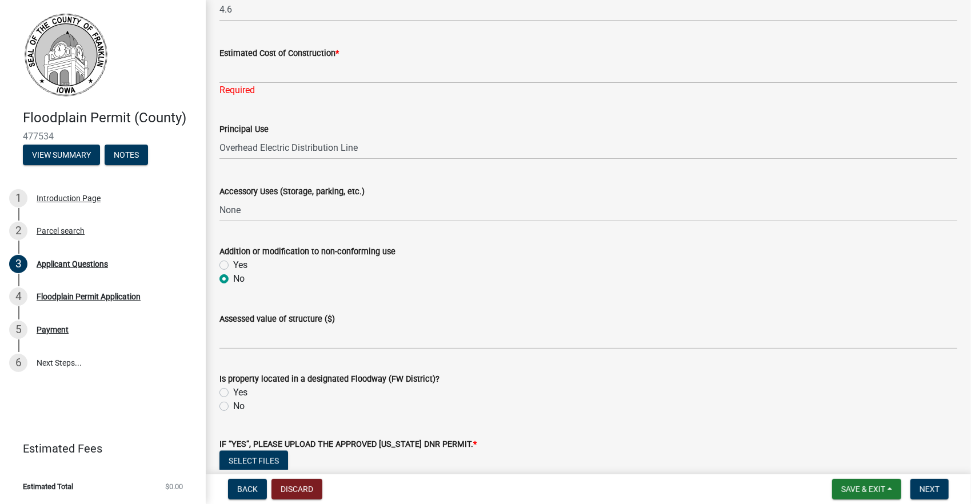
click at [233, 404] on label "No" at bounding box center [238, 406] width 11 height 14
click at [233, 404] on input "No" at bounding box center [236, 402] width 7 height 7
radio input "true"
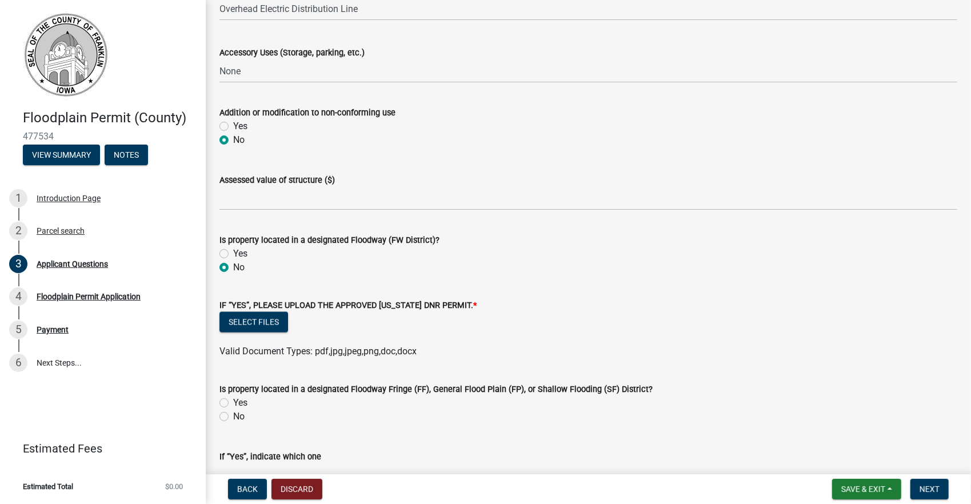
scroll to position [1428, 0]
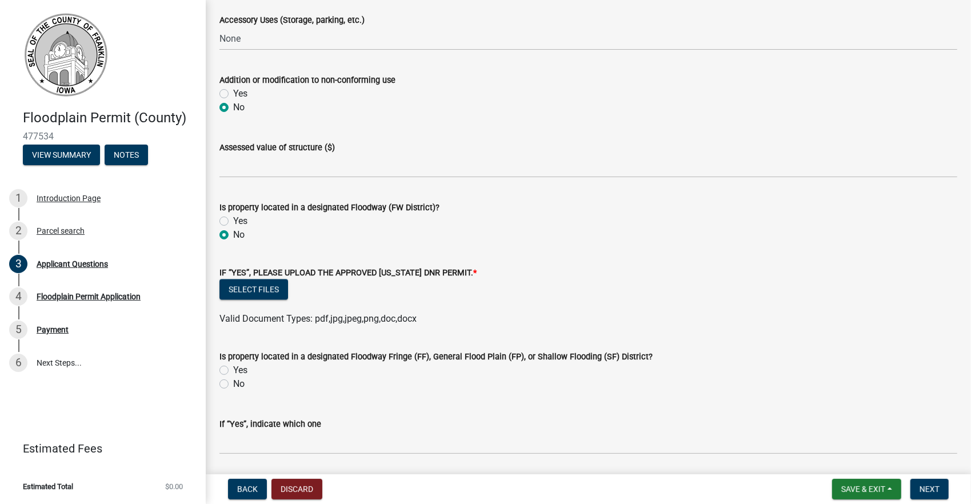
click at [233, 368] on label "Yes" at bounding box center [240, 370] width 14 height 14
click at [233, 368] on input "Yes" at bounding box center [236, 366] width 7 height 7
radio input "true"
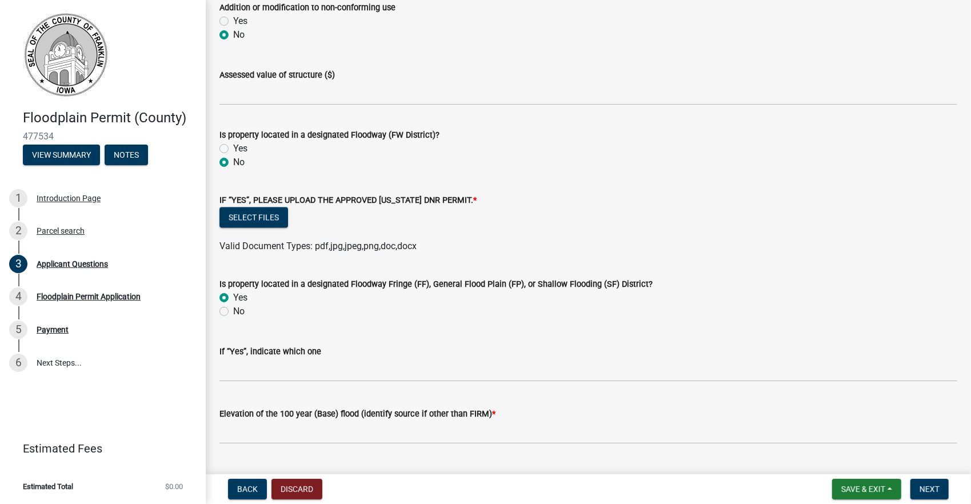
scroll to position [1543, 0]
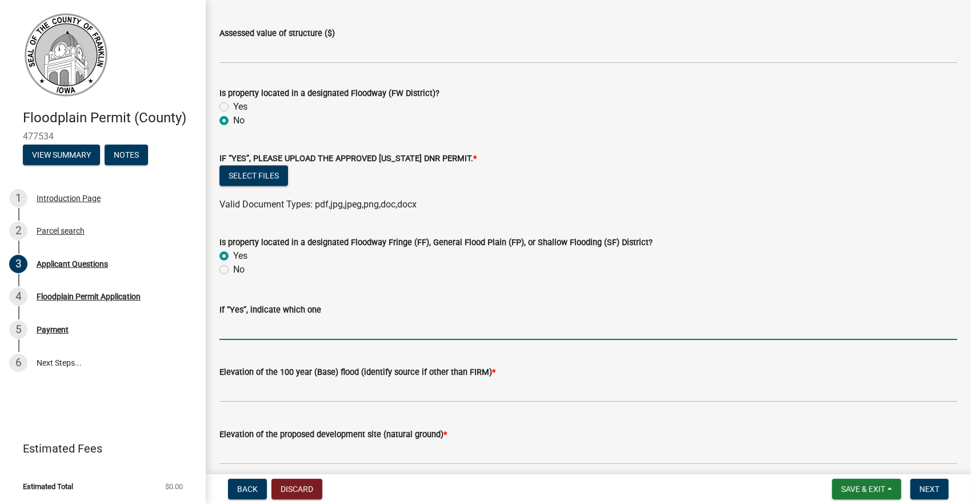
click at [236, 329] on input "If “Yes”, indicate which one" at bounding box center [588, 328] width 738 height 23
type input "100-year"
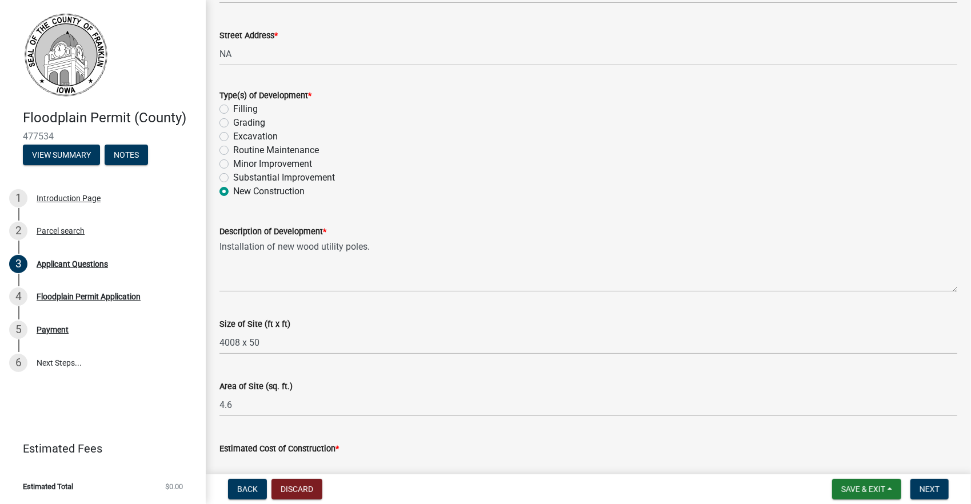
scroll to position [857, 0]
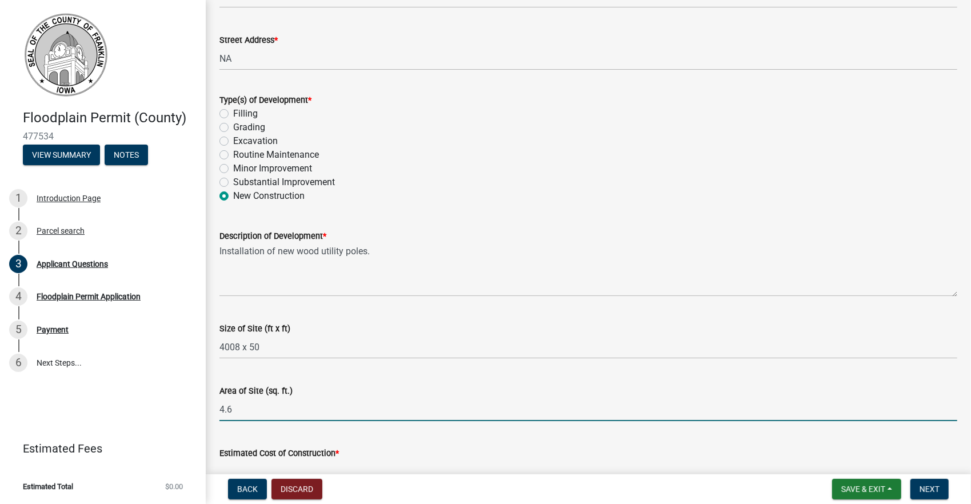
click at [231, 414] on input "4.6" at bounding box center [588, 409] width 738 height 23
drag, startPoint x: 233, startPoint y: 409, endPoint x: 207, endPoint y: 407, distance: 26.4
type input "1.7"
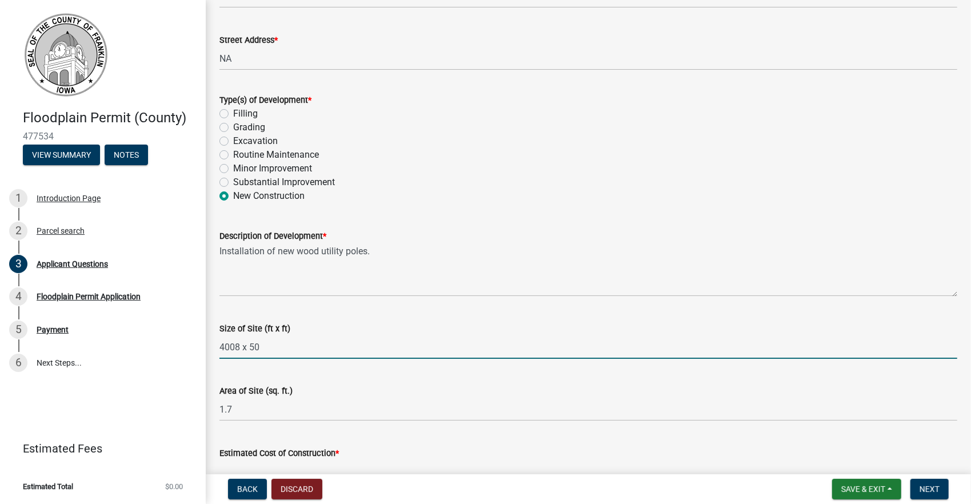
drag, startPoint x: 237, startPoint y: 345, endPoint x: 209, endPoint y: 345, distance: 28.0
type input "1549 x 50"
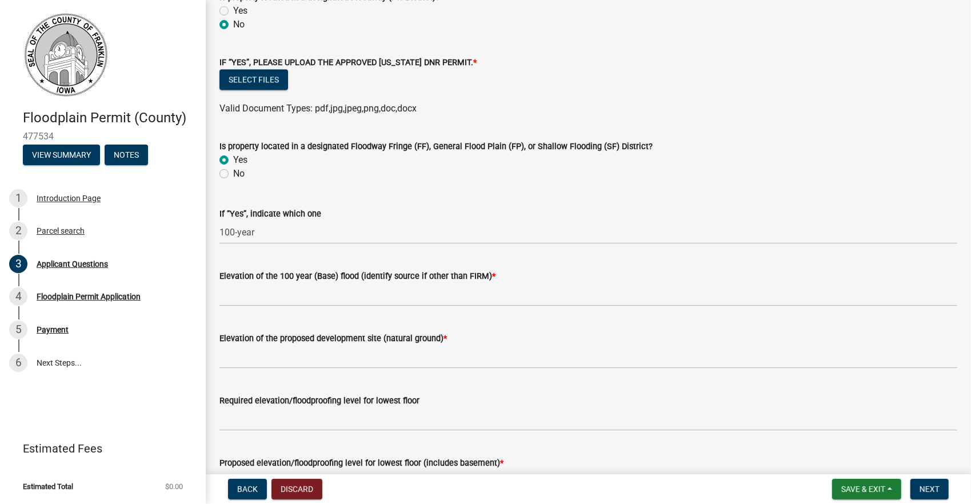
scroll to position [1657, 0]
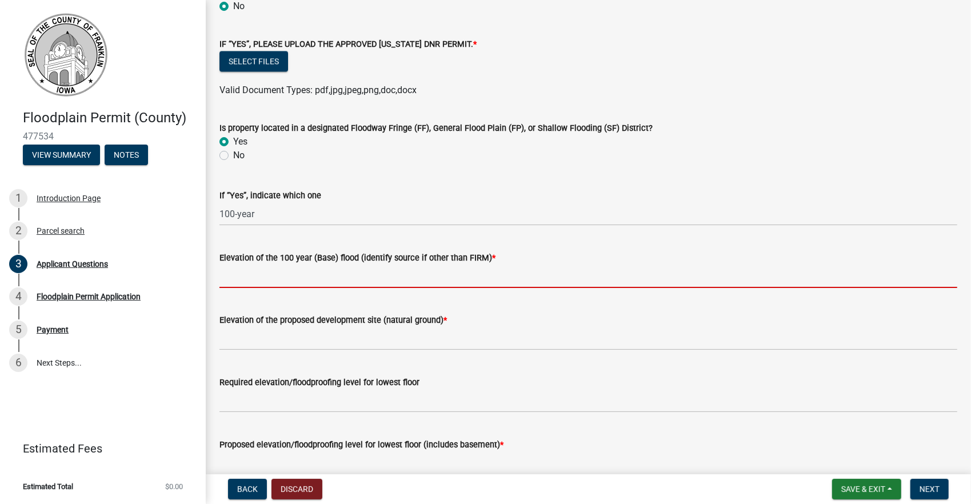
click at [244, 279] on input "Elevation of the 100 year (Base) flood (identify source if other than FIRM) *" at bounding box center [588, 276] width 738 height 23
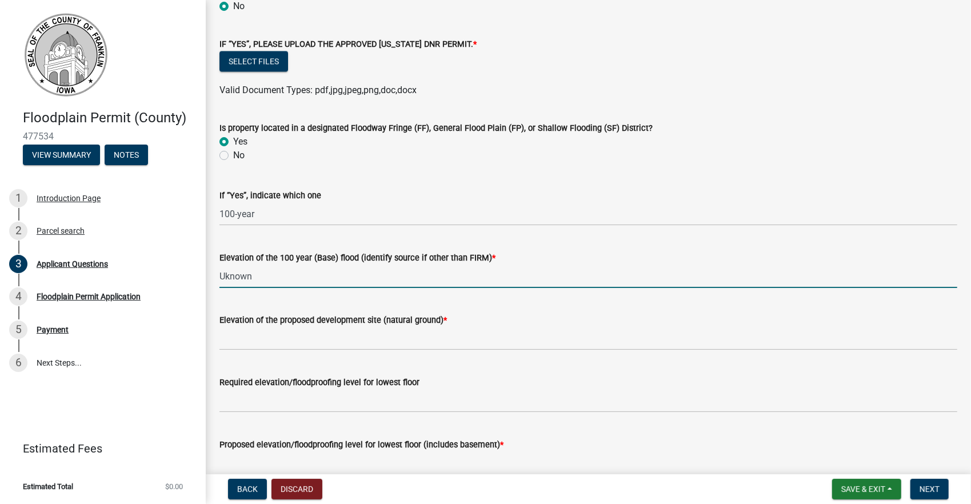
type input "Uknown"
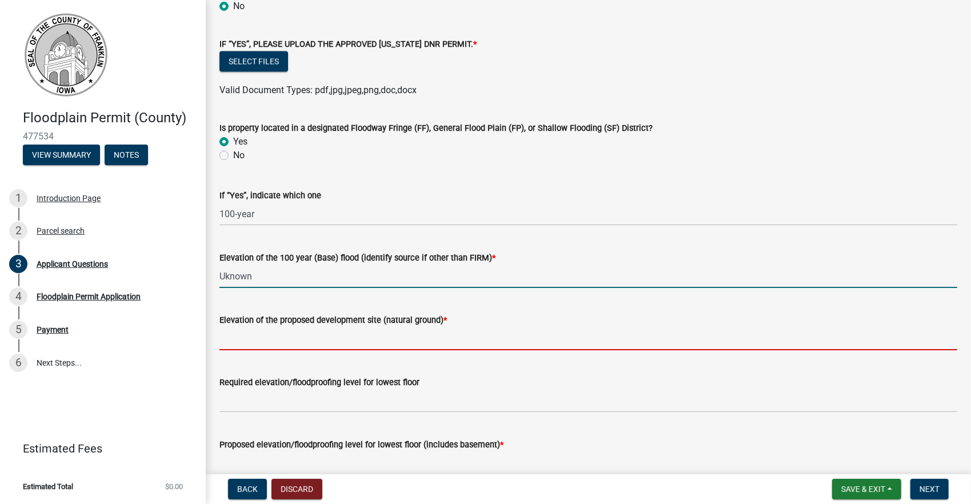
click at [255, 338] on input "Elevation of the proposed development site (natural ground) *" at bounding box center [588, 338] width 738 height 23
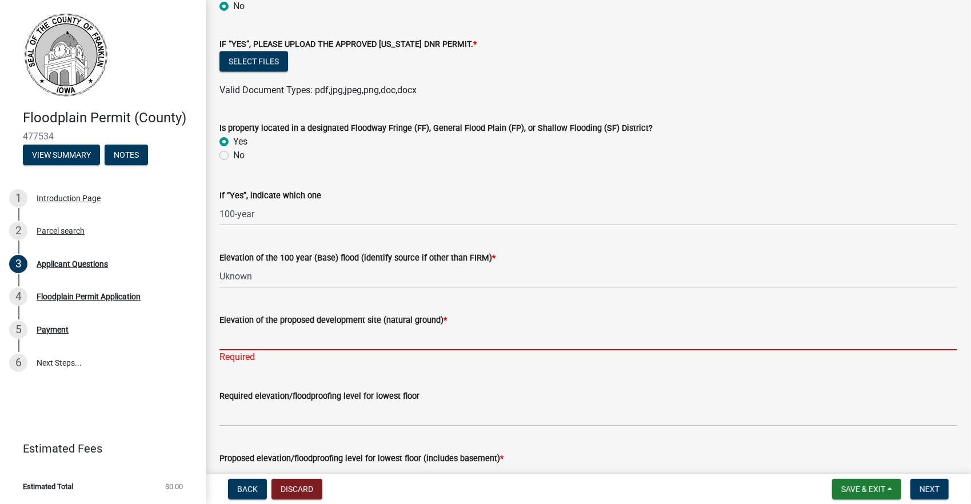
click at [269, 342] on input "Elevation of the proposed development site (natural ground) *" at bounding box center [588, 338] width 738 height 23
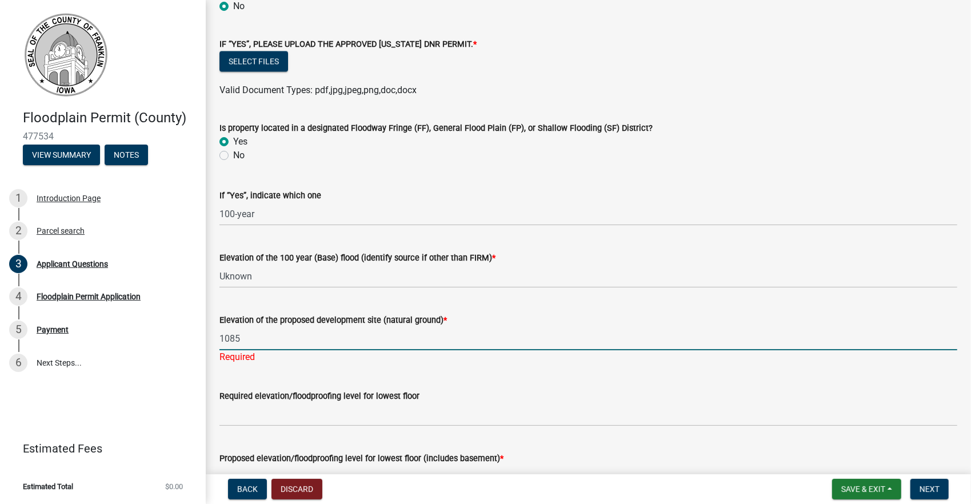
type input "1085"
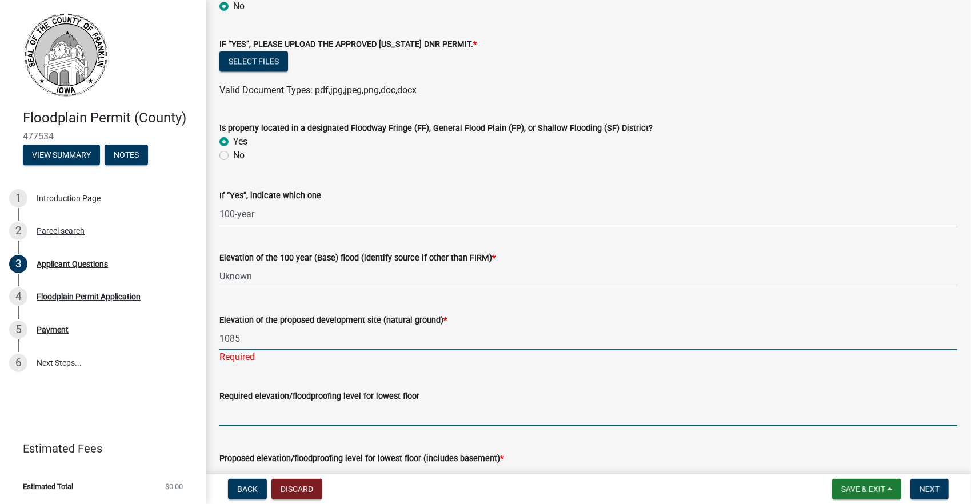
click at [261, 412] on wm-data-entity-input "Required elevation/floodproofing level for lowest floor" at bounding box center [588, 404] width 738 height 62
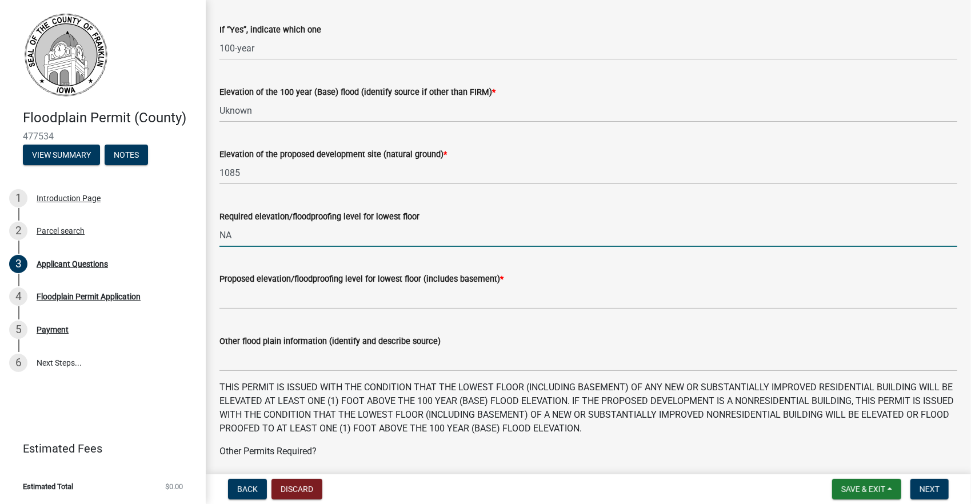
scroll to position [1828, 0]
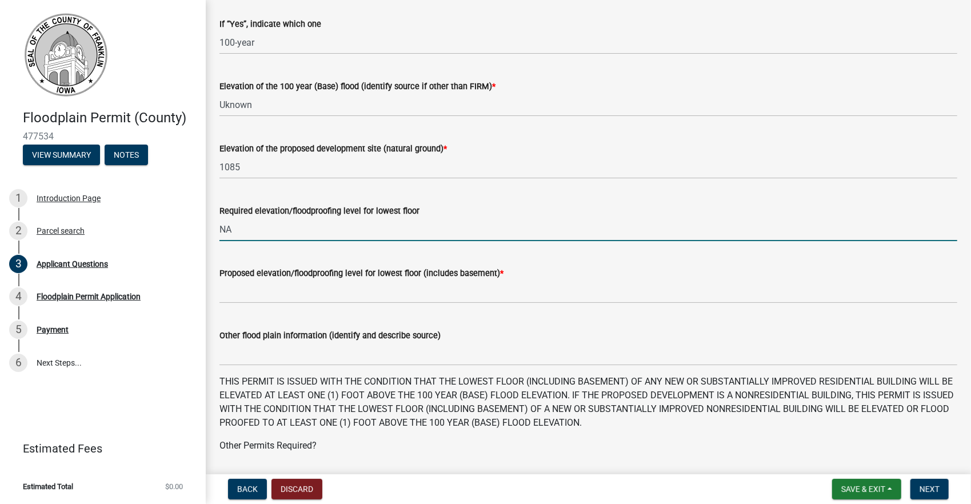
type input "NA"
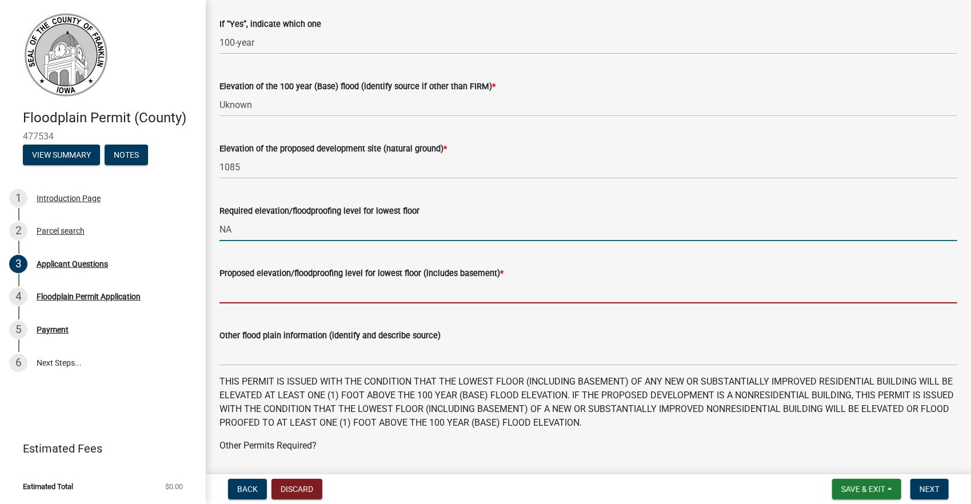
click at [231, 289] on input "Proposed elevation/floodproofing level for lowest floor (includes basement) *" at bounding box center [588, 291] width 738 height 23
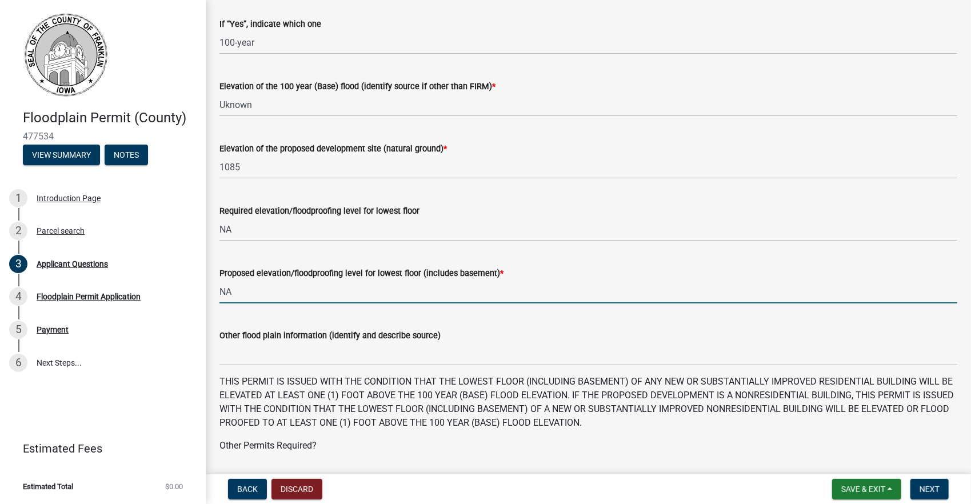
type input "NA"
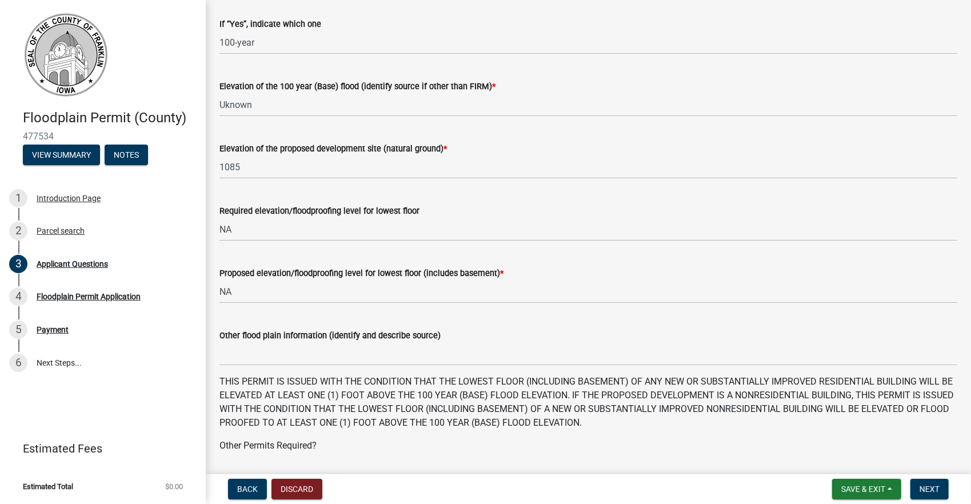
click at [270, 332] on label "Other flood plain information (identify and describe source)" at bounding box center [329, 336] width 221 height 8
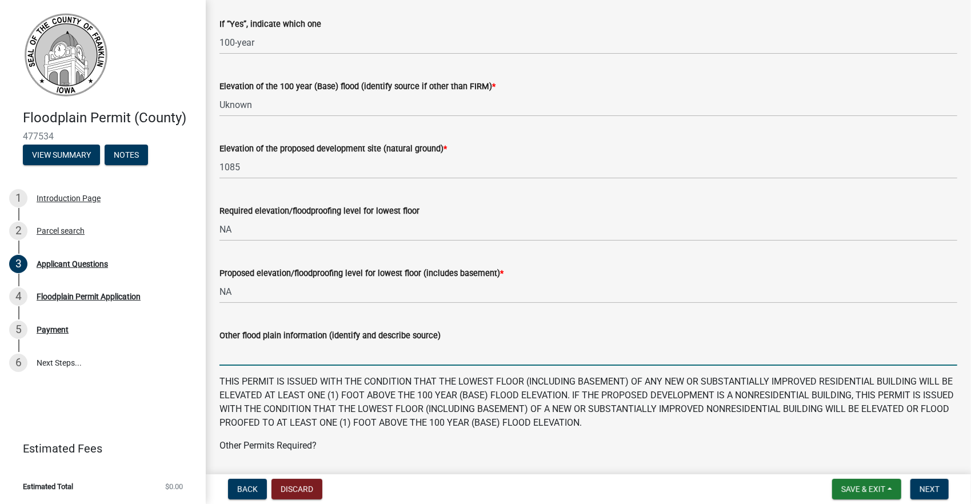
click at [270, 342] on input "Other flood plain information (identify and describe source)" at bounding box center [588, 353] width 738 height 23
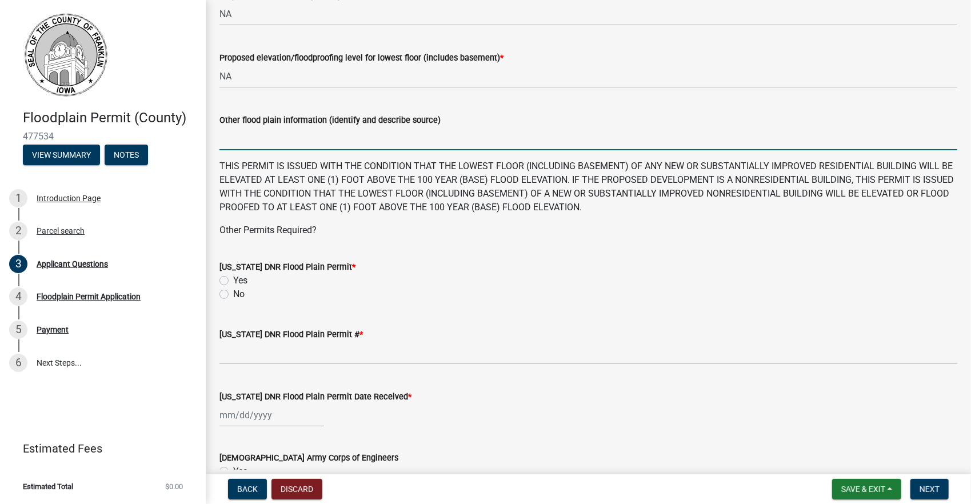
scroll to position [2057, 0]
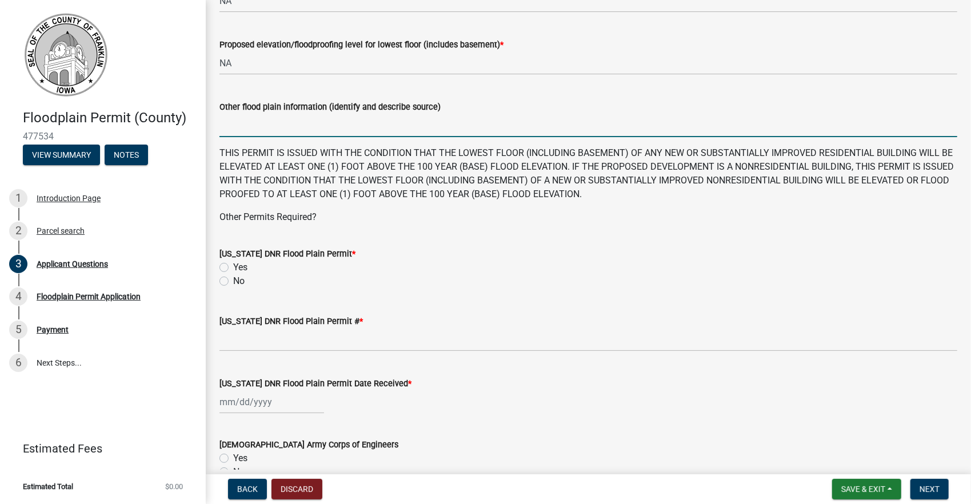
click at [233, 265] on label "Yes" at bounding box center [240, 268] width 14 height 14
click at [233, 265] on input "Yes" at bounding box center [236, 264] width 7 height 7
radio input "true"
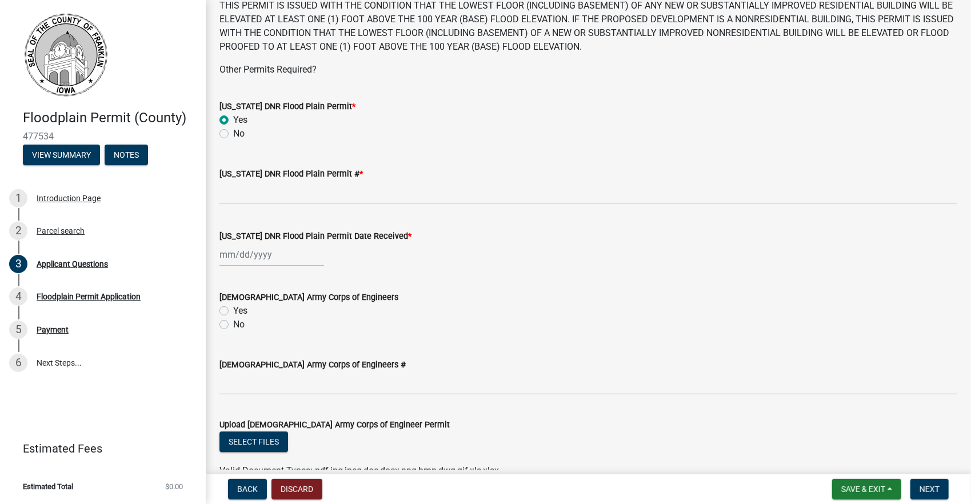
scroll to position [2228, 0]
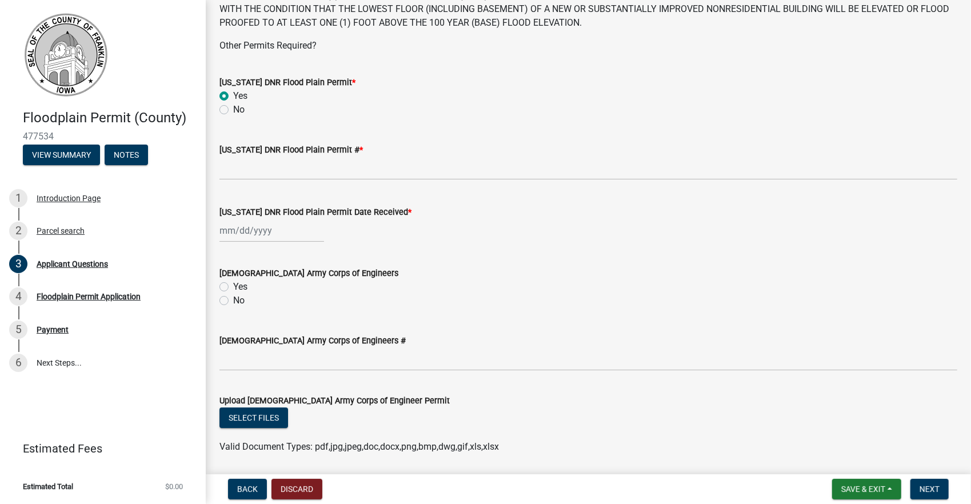
click at [233, 301] on label "No" at bounding box center [238, 301] width 11 height 14
click at [233, 301] on input "No" at bounding box center [236, 297] width 7 height 7
radio input "true"
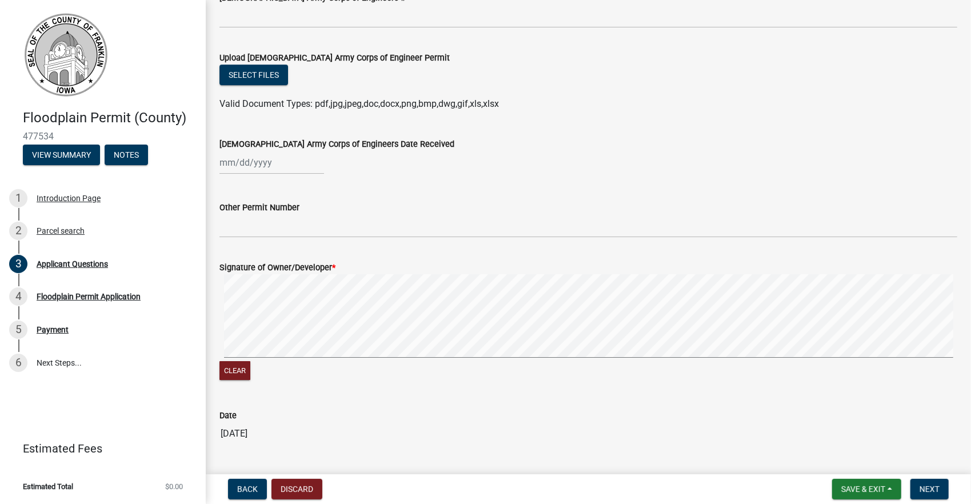
scroll to position [2599, 0]
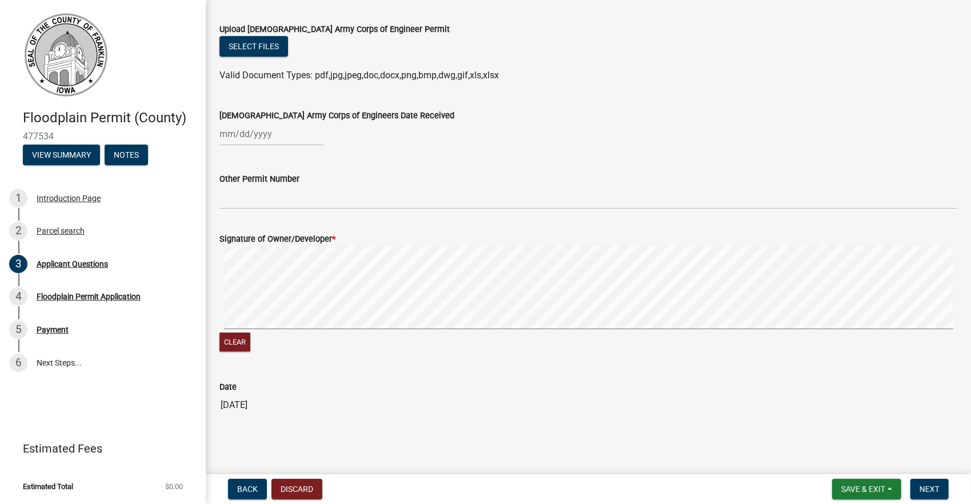
click at [310, 240] on label "Signature of Owner/Developer *" at bounding box center [277, 239] width 116 height 8
click at [234, 339] on button "Clear" at bounding box center [234, 341] width 31 height 19
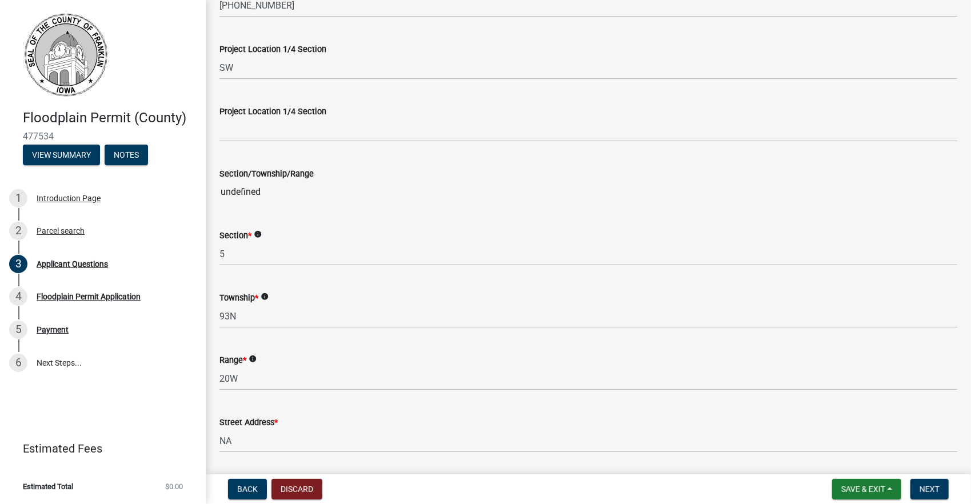
scroll to position [514, 0]
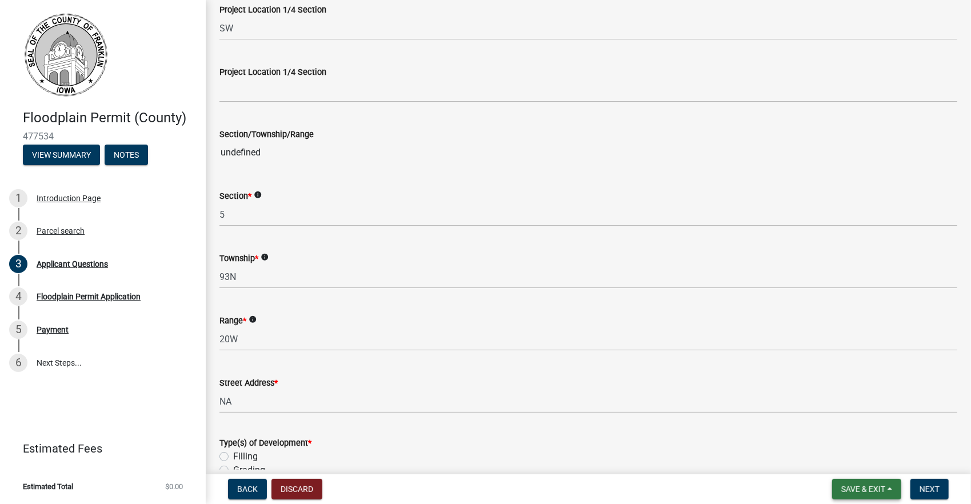
click at [841, 487] on span "Save & Exit" at bounding box center [863, 488] width 44 height 9
click at [856, 455] on button "Save & Exit" at bounding box center [855, 459] width 91 height 27
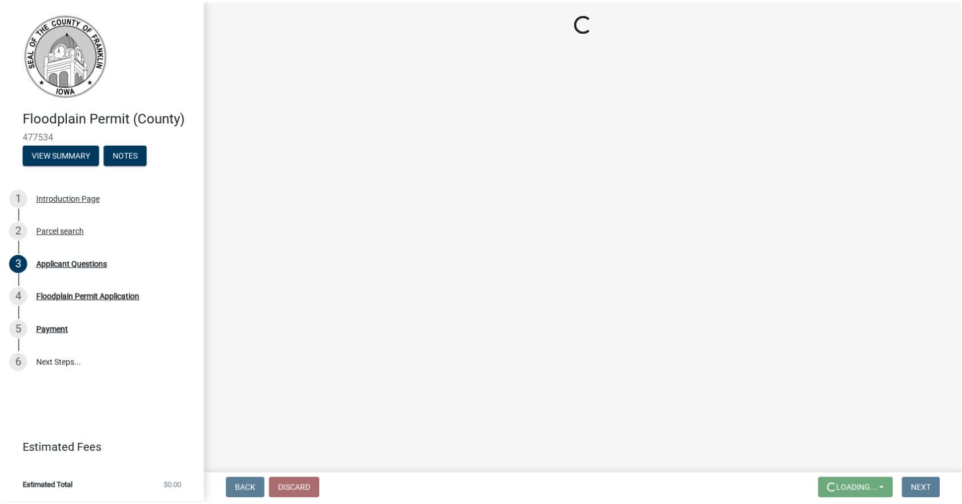
scroll to position [0, 0]
